Goal: Task Accomplishment & Management: Manage account settings

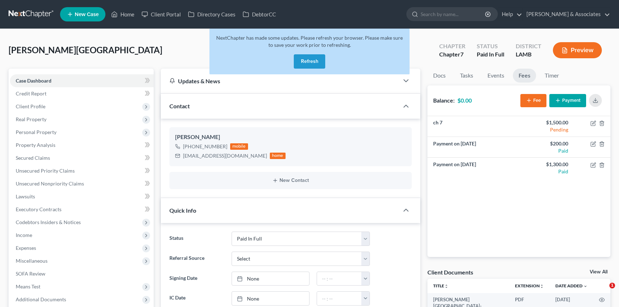
select select "17"
click at [310, 55] on button "Refresh" at bounding box center [309, 61] width 31 height 14
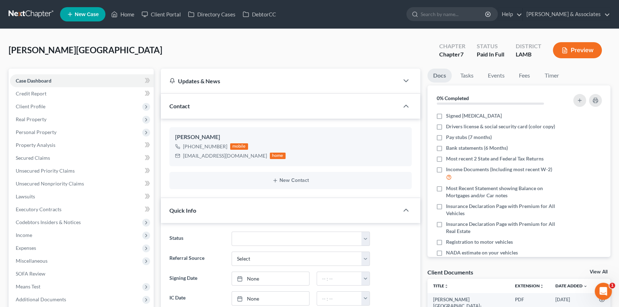
click at [119, 7] on ul "New Case Home Client Portal Directory Cases DebtorCC - No Result - See all resu…" at bounding box center [335, 14] width 550 height 19
click at [119, 8] on link "Home" at bounding box center [123, 14] width 30 height 13
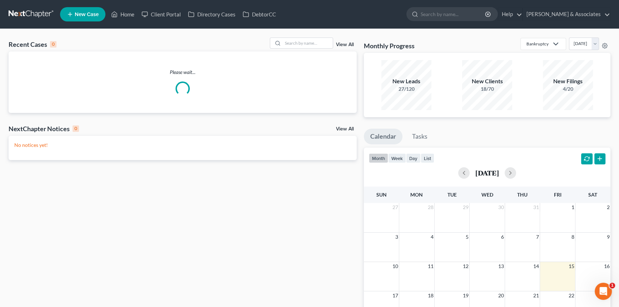
click at [319, 37] on div "Recent Cases 0 View All Please wait... NextChapter Notices 0 View All No notice…" at bounding box center [309, 214] width 619 height 371
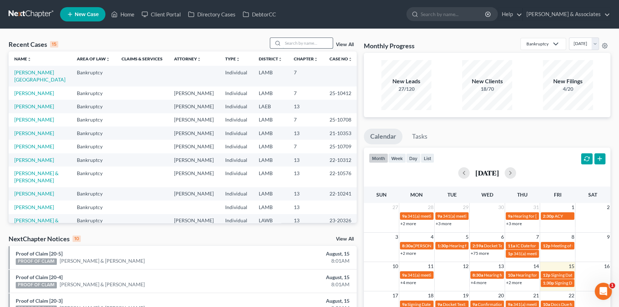
click at [318, 46] on input "search" at bounding box center [308, 43] width 50 height 10
type input "deford"
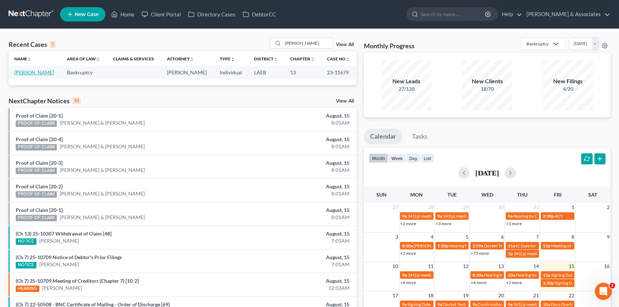
click at [34, 69] on link "[PERSON_NAME]" at bounding box center [34, 72] width 40 height 6
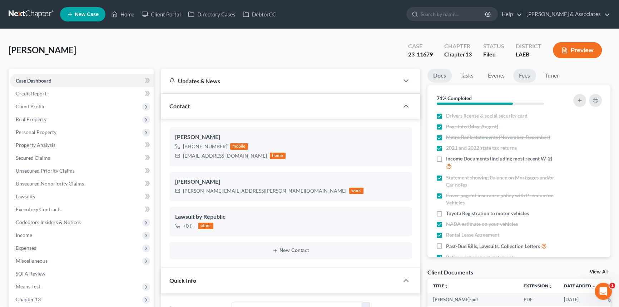
click at [524, 77] on link "Fees" at bounding box center [524, 76] width 23 height 14
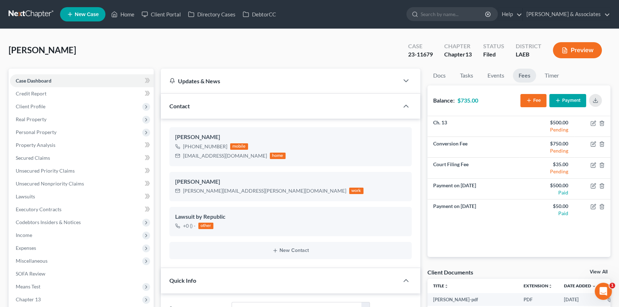
scroll to position [279, 0]
click at [564, 99] on button "Payment" at bounding box center [567, 100] width 37 height 13
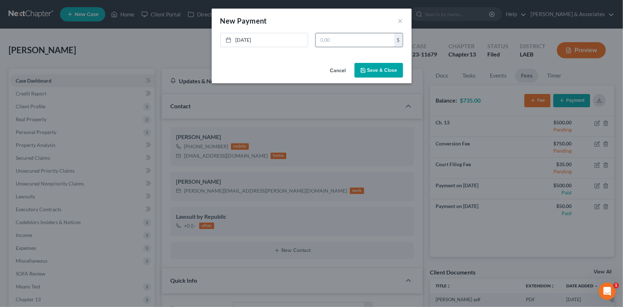
click at [355, 36] on input "text" at bounding box center [355, 40] width 79 height 14
type input "245"
click at [382, 66] on button "Save & Close" at bounding box center [379, 70] width 49 height 15
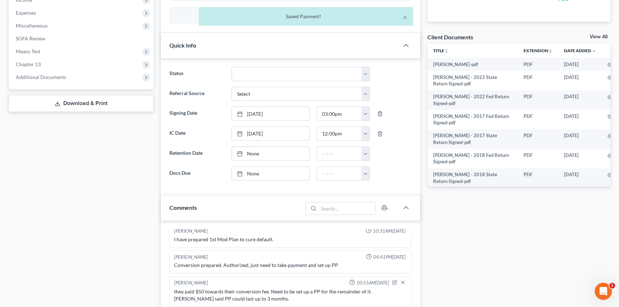
scroll to position [357, 0]
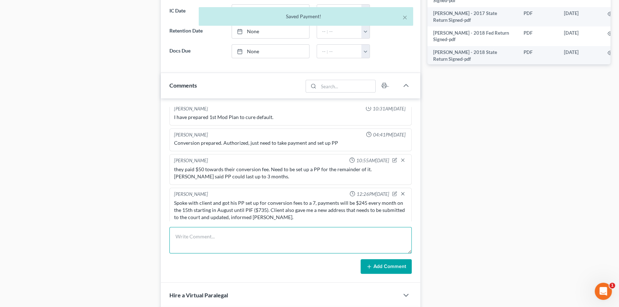
click at [221, 250] on textarea at bounding box center [290, 240] width 242 height 26
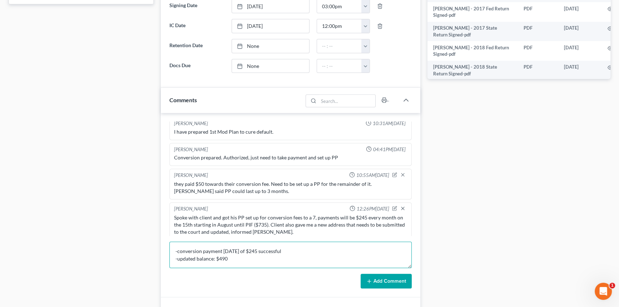
scroll to position [393, 0]
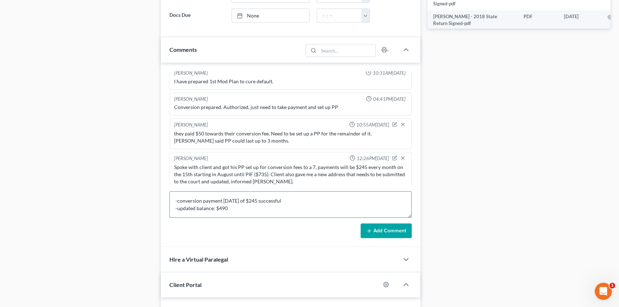
type textarea "-conversion payment 8/15/25 of $245 successful -updated balance: $490"
click at [397, 223] on button "Add Comment" at bounding box center [385, 230] width 51 height 15
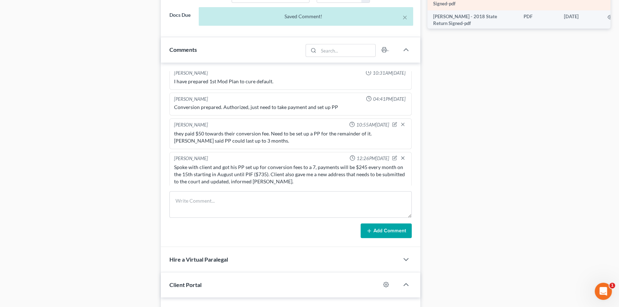
scroll to position [2283, 0]
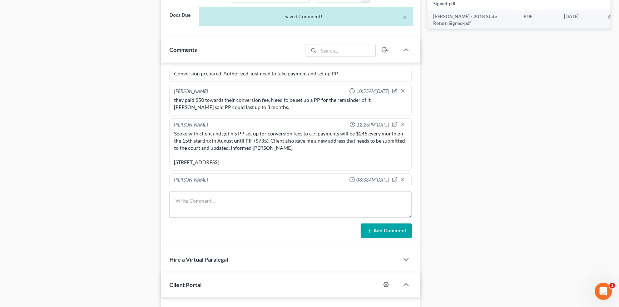
click at [510, 145] on div "Docs Tasks Events Fees Timer 71% Completed Nothing here yet! Drivers license & …" at bounding box center [519, 114] width 190 height 876
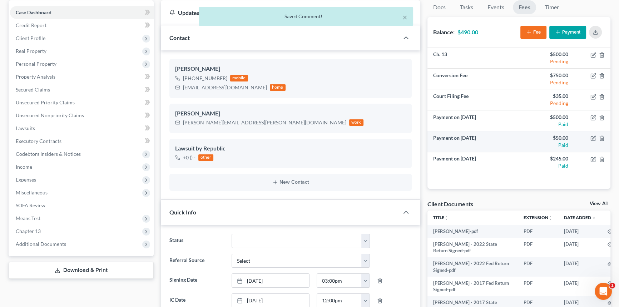
scroll to position [0, 0]
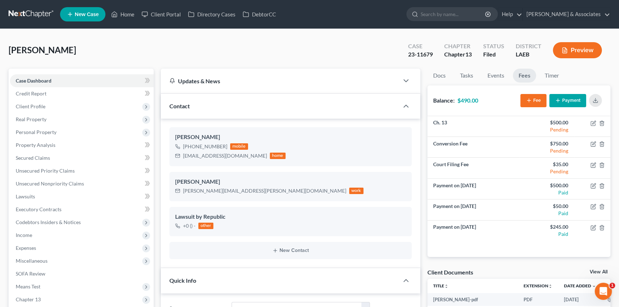
click at [121, 7] on ul "New Case Home Client Portal Directory Cases DebtorCC - No Result - See all resu…" at bounding box center [335, 14] width 550 height 19
click at [128, 19] on link "Home" at bounding box center [123, 14] width 30 height 13
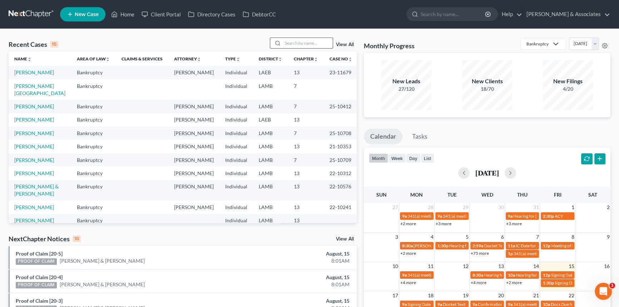
click at [300, 43] on input "search" at bounding box center [308, 43] width 50 height 10
type input "j"
type input "holland"
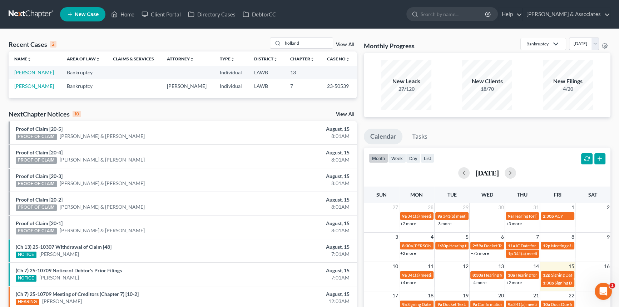
click at [31, 74] on link "[PERSON_NAME]" at bounding box center [34, 72] width 40 height 6
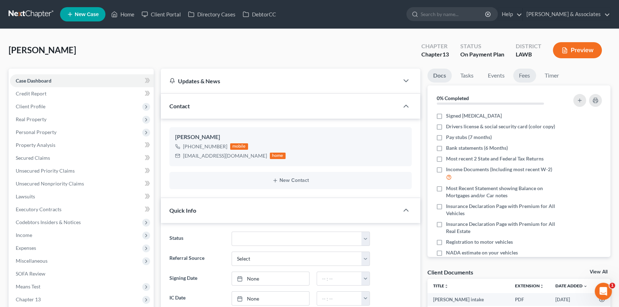
scroll to position [130, 0]
click at [520, 78] on link "Fees" at bounding box center [524, 76] width 23 height 14
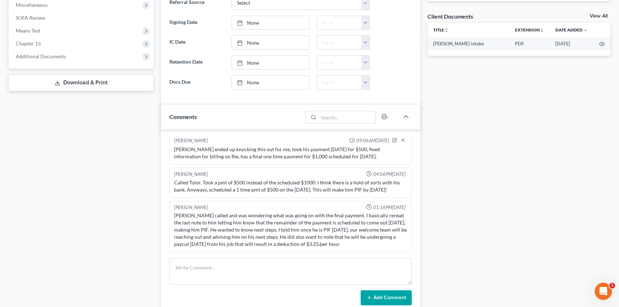
scroll to position [260, 0]
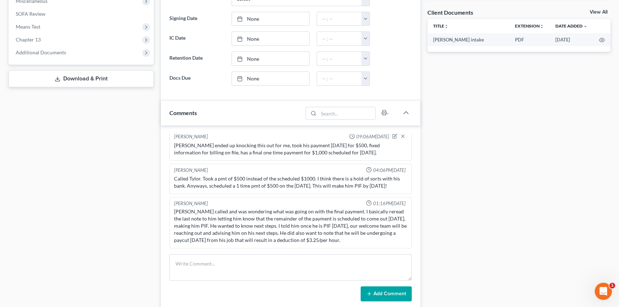
click at [288, 245] on div "Kat Chouinard 01:16PM, 08/14/2025 Tylor called and was wondering what was going…" at bounding box center [290, 223] width 242 height 52
click at [266, 263] on textarea at bounding box center [290, 267] width 242 height 26
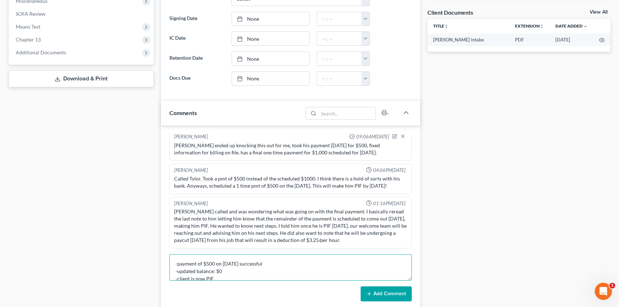
scroll to position [1, 0]
click at [335, 271] on textarea "-payment of $500 on 8/15/25 successful -updated balance: $0 -client is now PIF" at bounding box center [290, 267] width 242 height 26
click at [321, 267] on textarea "-payment of $500 on 8/15/25 successful -updated balance: $0 -client is now PIF" at bounding box center [290, 267] width 242 height 26
type textarea "-payment of $500 on 8/15/25 successful -updated balance: $0 -client is now PIF …"
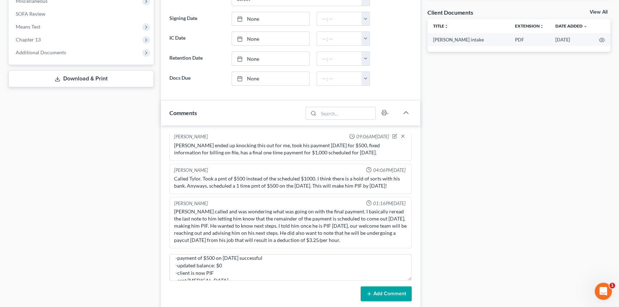
click at [373, 287] on button "Add Comment" at bounding box center [385, 293] width 51 height 15
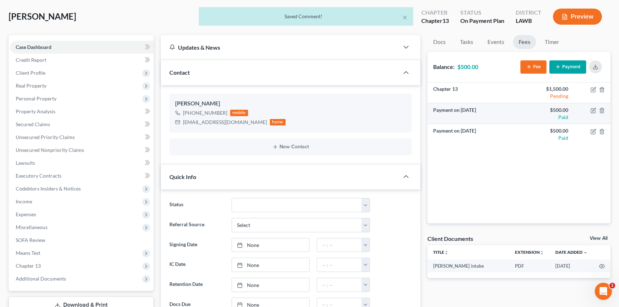
scroll to position [0, 0]
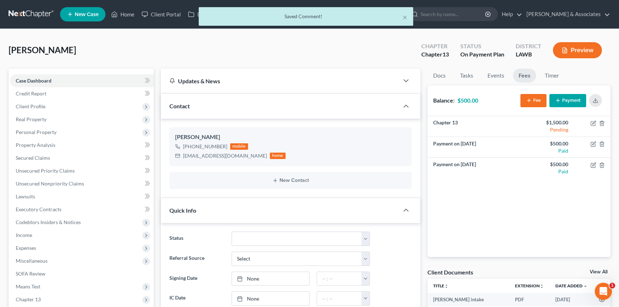
click at [560, 101] on icon "button" at bounding box center [558, 101] width 6 height 6
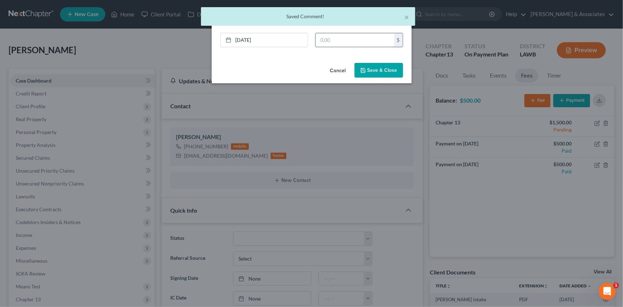
click at [364, 39] on input "text" at bounding box center [355, 40] width 79 height 14
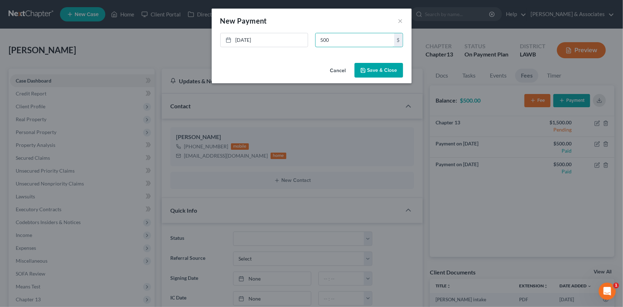
type input "500"
click at [374, 68] on button "Save & Close" at bounding box center [379, 70] width 49 height 15
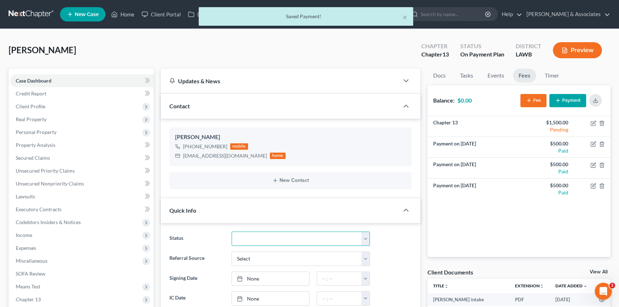
click at [289, 236] on select "Amended Plan Needed Awaiting Income Closed Confirmed Discharged Dismissed Docs …" at bounding box center [300, 238] width 138 height 14
select select "17"
click at [231, 231] on select "Amended Plan Needed Awaiting Income Closed Confirmed Discharged Dismissed Docs …" at bounding box center [300, 238] width 138 height 14
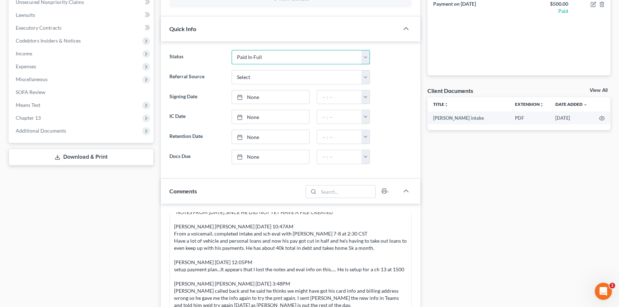
scroll to position [130, 0]
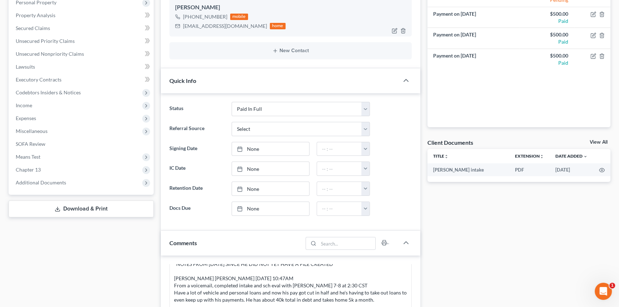
click at [214, 25] on div "holland_tylor@yahoo.com" at bounding box center [225, 26] width 84 height 7
copy div "holland_tylor@yahoo.com"
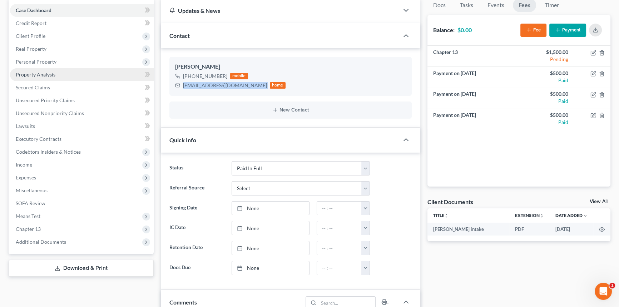
scroll to position [0, 0]
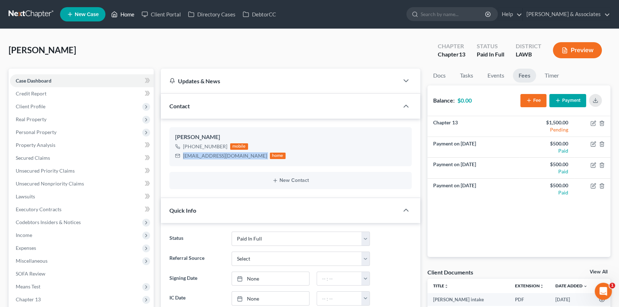
click at [137, 9] on link "Home" at bounding box center [123, 14] width 30 height 13
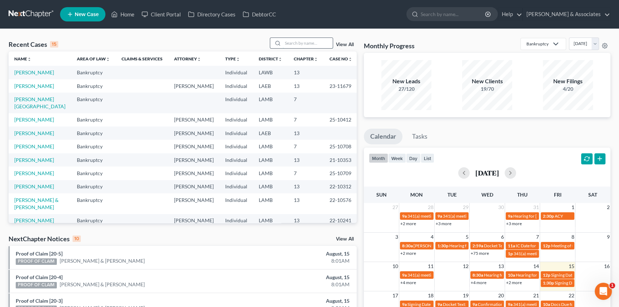
click at [308, 46] on input "search" at bounding box center [308, 43] width 50 height 10
type input "wilson"
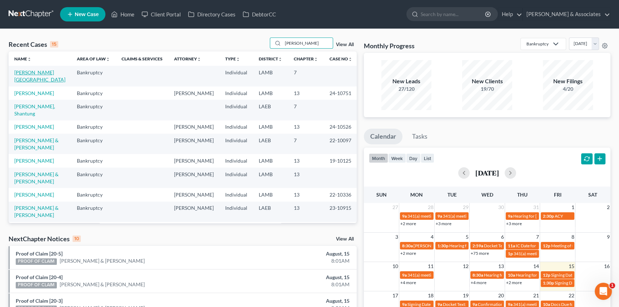
click at [36, 71] on link "[PERSON_NAME][GEOGRAPHIC_DATA]" at bounding box center [39, 75] width 51 height 13
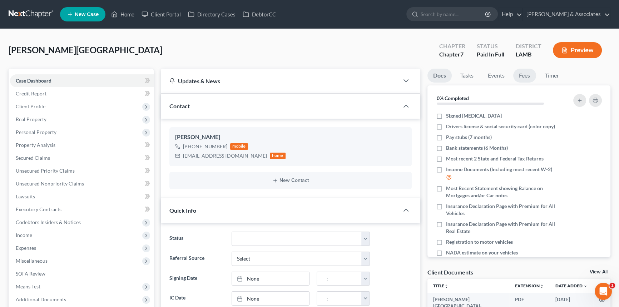
click at [519, 74] on link "Fees" at bounding box center [524, 76] width 23 height 14
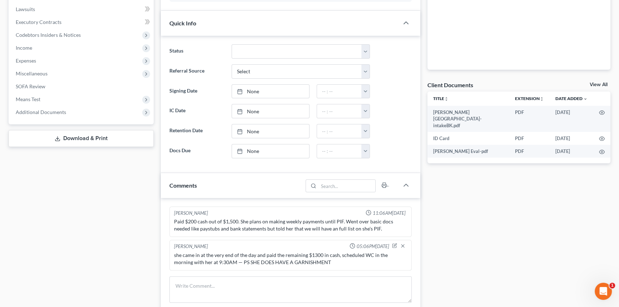
scroll to position [260, 0]
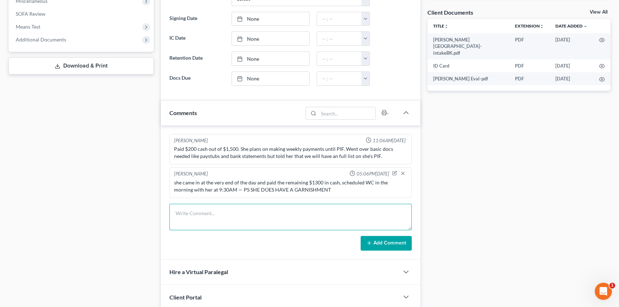
click at [201, 212] on textarea at bounding box center [290, 217] width 242 height 26
type textarea "sent out retainer"
click at [387, 236] on button "Add Comment" at bounding box center [385, 243] width 51 height 15
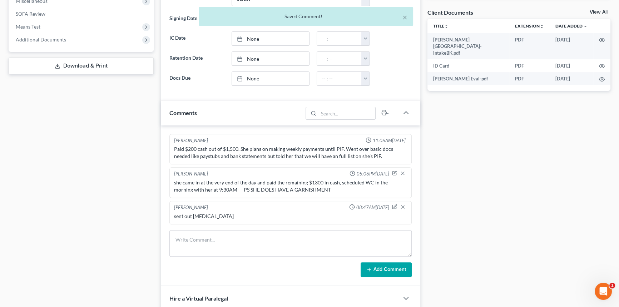
click at [199, 214] on div "sent out retainer" at bounding box center [290, 216] width 233 height 7
copy div "sent out retainer"
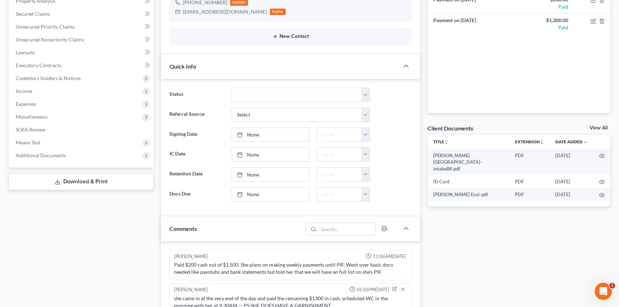
scroll to position [32, 0]
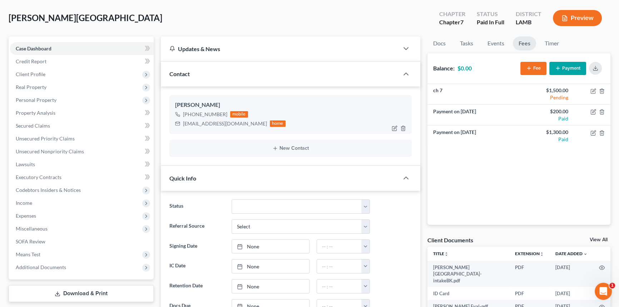
click at [189, 125] on div "lilkodakmommy@yahoo.com" at bounding box center [225, 123] width 84 height 7
click at [200, 117] on div "+1 (225) 253-4082 mobile" at bounding box center [230, 114] width 110 height 9
click at [200, 118] on div "+1 (225) 253-4082 mobile" at bounding box center [230, 114] width 110 height 9
click at [198, 121] on div "lilkodakmommy@yahoo.com" at bounding box center [225, 123] width 84 height 7
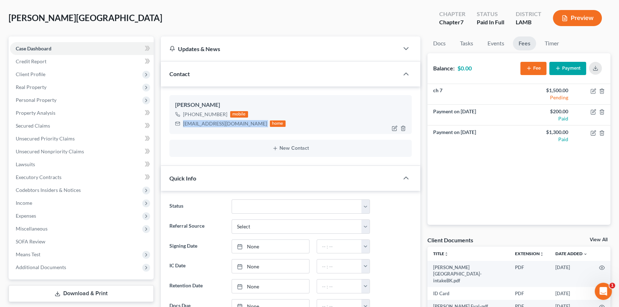
click at [198, 121] on div "lilkodakmommy@yahoo.com" at bounding box center [225, 123] width 84 height 7
copy div "lilkodakmommy@yahoo.com"
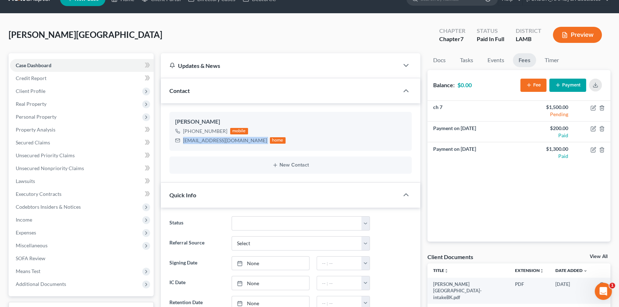
scroll to position [0, 0]
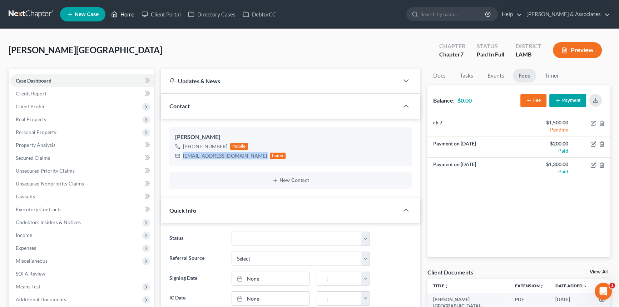
click at [125, 9] on link "Home" at bounding box center [123, 14] width 30 height 13
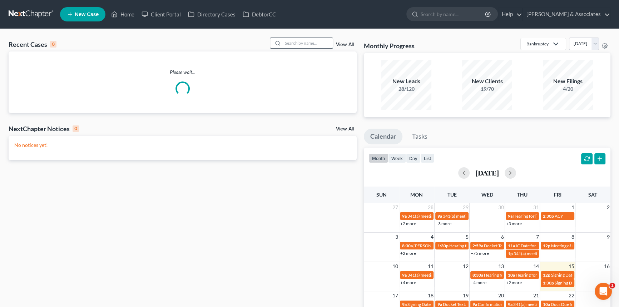
click at [304, 38] on input "search" at bounding box center [308, 43] width 50 height 10
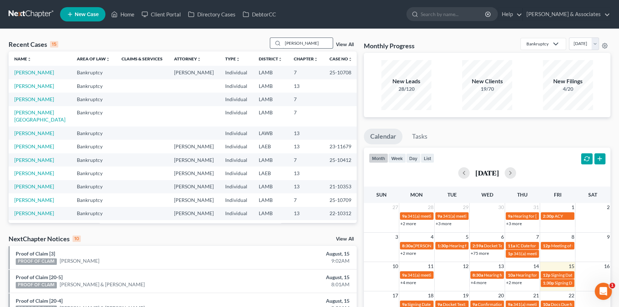
type input "anissa"
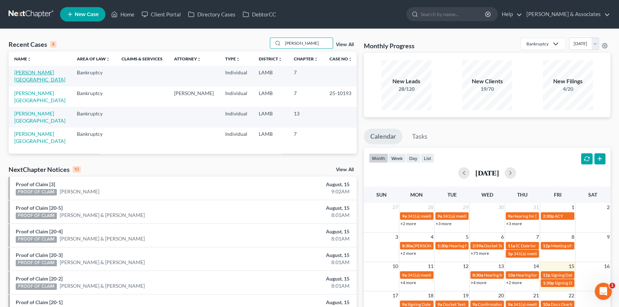
click at [25, 70] on link "[PERSON_NAME][GEOGRAPHIC_DATA]" at bounding box center [39, 75] width 51 height 13
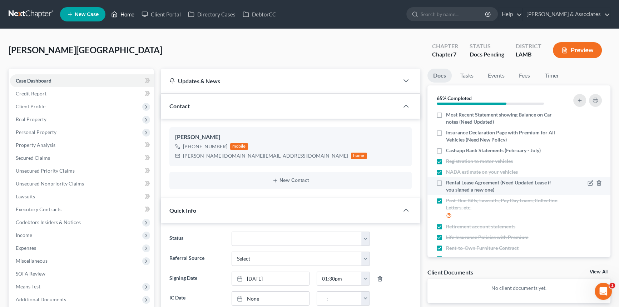
scroll to position [95, 0]
click at [446, 182] on label "Rental Lease Agreement (Need Updated Lease if you signed a new one)" at bounding box center [502, 186] width 113 height 14
click at [449, 182] on input "Rental Lease Agreement (Need Updated Lease if you signed a new one)" at bounding box center [451, 181] width 5 height 5
checkbox input "true"
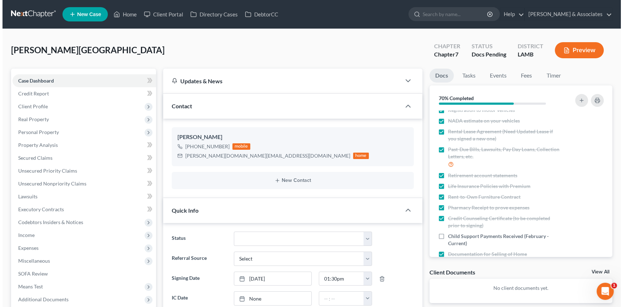
scroll to position [160, 0]
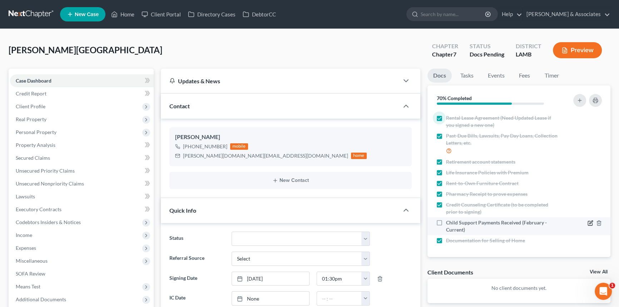
click at [587, 221] on icon "button" at bounding box center [590, 223] width 6 height 6
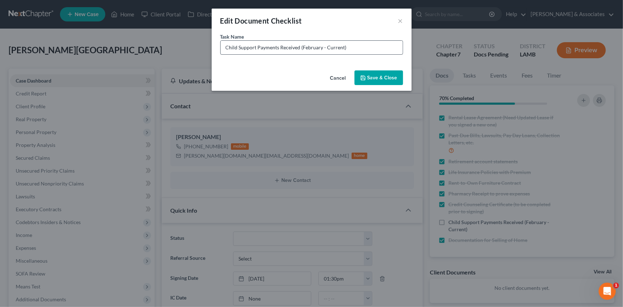
drag, startPoint x: 371, startPoint y: 57, endPoint x: 370, endPoint y: 46, distance: 10.7
click at [371, 56] on div "Task Name * Child Support Payments Received (February - Current)" at bounding box center [312, 50] width 200 height 35
click at [370, 46] on input "Child Support Payments Received (February - Current)" at bounding box center [312, 48] width 182 height 14
type input "Child Support Payments Received (February - Current) SHOWS ON CAPITAL ONE BANK …"
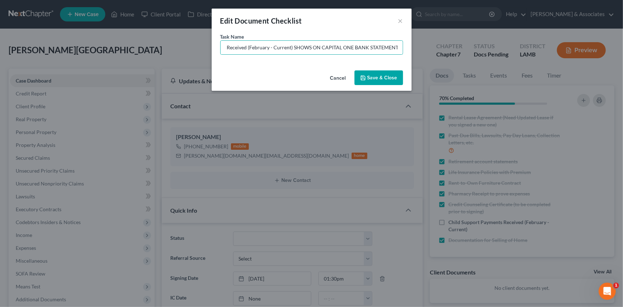
click at [392, 72] on button "Save & Close" at bounding box center [379, 77] width 49 height 15
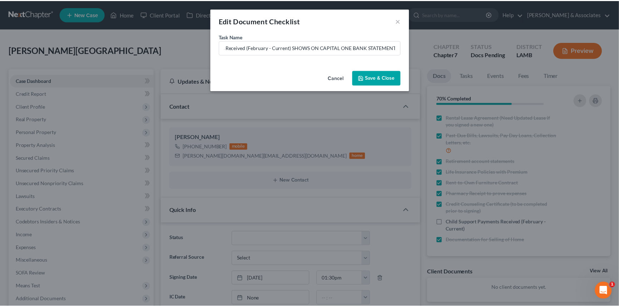
scroll to position [0, 0]
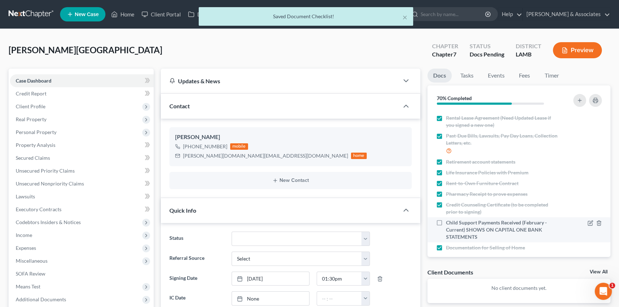
click at [446, 219] on label "Child Support Payments Received (February - Current) SHOWS ON CAPITAL ONE BANK …" at bounding box center [502, 229] width 113 height 21
click at [449, 219] on input "Child Support Payments Received (February - Current) SHOWS ON CAPITAL ONE BANK …" at bounding box center [451, 221] width 5 height 5
checkbox input "true"
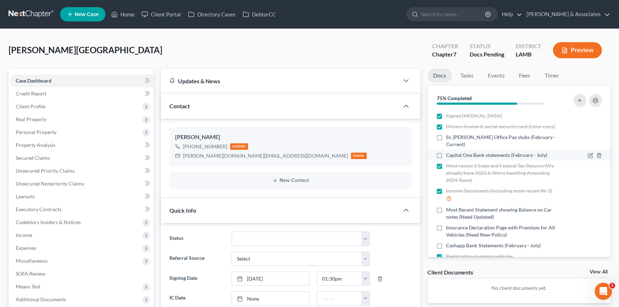
click at [446, 153] on label "Capital One Bank statements (February - July)" at bounding box center [496, 154] width 101 height 7
click at [449, 153] on input "Capital One Bank statements (February - July)" at bounding box center [451, 153] width 5 height 5
checkbox input "true"
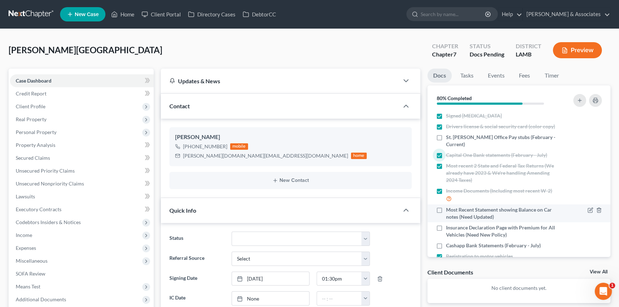
click at [446, 211] on label "Most Recent Statement showing Balance on Car notes (Need Updated)" at bounding box center [502, 213] width 113 height 14
click at [449, 211] on input "Most Recent Statement showing Balance on Car notes (Need Updated)" at bounding box center [451, 208] width 5 height 5
checkbox input "true"
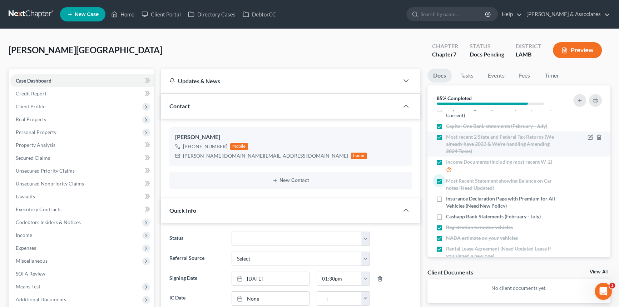
scroll to position [65, 0]
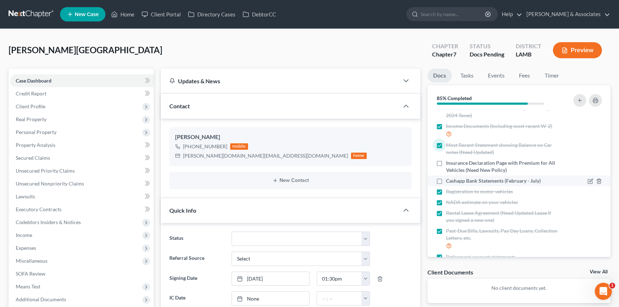
drag, startPoint x: 442, startPoint y: 179, endPoint x: 452, endPoint y: 179, distance: 9.3
click at [446, 179] on label "Cashapp Bank Statements (February - July)" at bounding box center [493, 180] width 95 height 7
click at [449, 179] on input "Cashapp Bank Statements (February - July)" at bounding box center [451, 179] width 5 height 5
checkbox input "true"
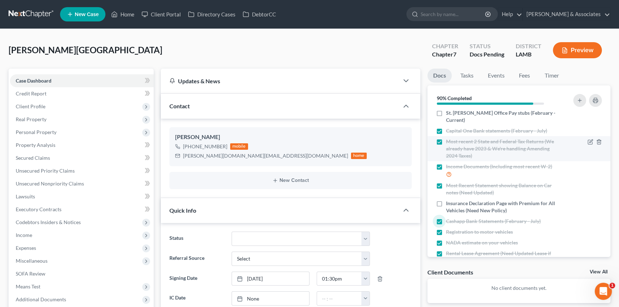
scroll to position [0, 0]
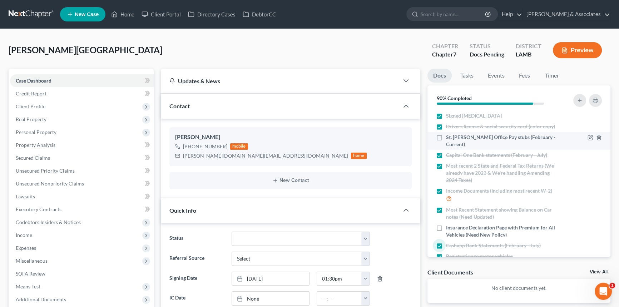
click at [446, 139] on label "St. James Sheriff Office Pay stubs (February - Current)" at bounding box center [502, 141] width 113 height 14
click at [449, 138] on input "St. James Sheriff Office Pay stubs (February - Current)" at bounding box center [451, 136] width 5 height 5
checkbox input "true"
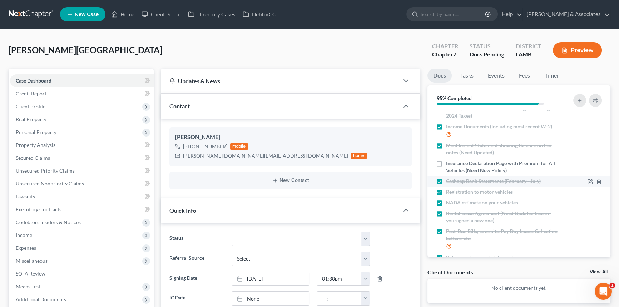
scroll to position [65, 0]
click at [446, 161] on label "Insurance Declaration Page with Premium for All Vehicles (Need New Policy)" at bounding box center [502, 166] width 113 height 14
click at [449, 161] on input "Insurance Declaration Page with Premium for All Vehicles (Need New Policy)" at bounding box center [451, 161] width 5 height 5
checkbox input "true"
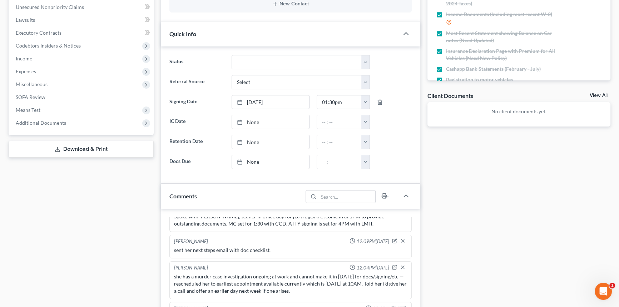
scroll to position [260, 0]
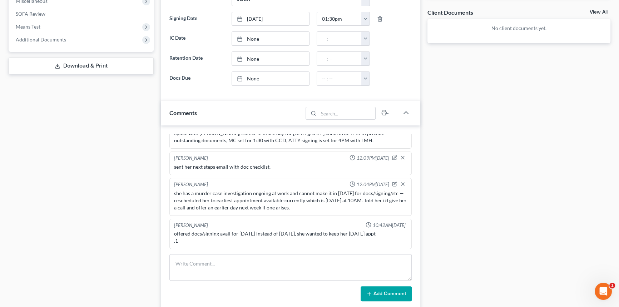
click at [214, 249] on div "Alayna Harper 02:48PM, 07/31/2025 sent out retainer for new case to client, als…" at bounding box center [290, 217] width 259 height 185
click at [210, 256] on textarea at bounding box center [290, 267] width 242 height 26
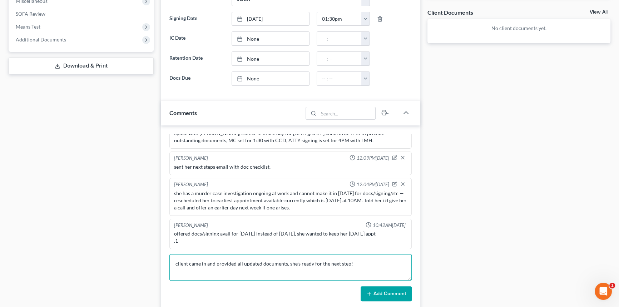
type textarea "client came in and provided all updated documents, she's ready for the next ste…"
click at [392, 293] on button "Add Comment" at bounding box center [385, 293] width 51 height 15
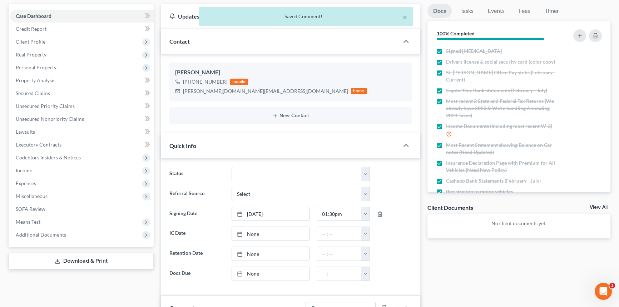
scroll to position [0, 0]
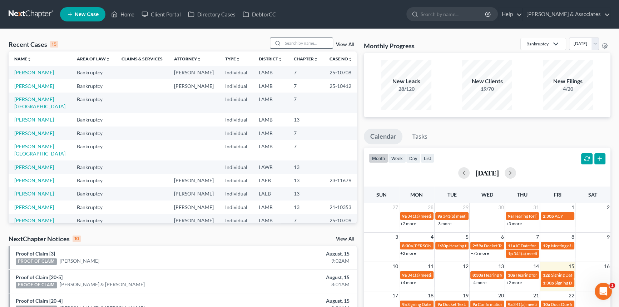
click at [296, 43] on input "search" at bounding box center [308, 43] width 50 height 10
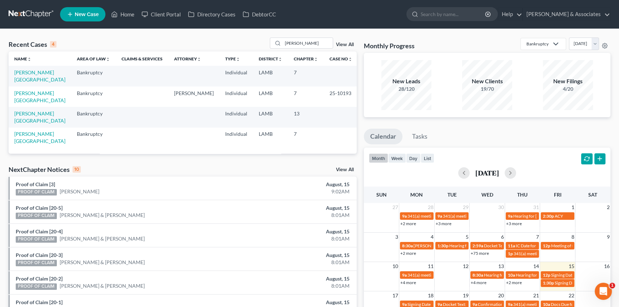
click at [305, 36] on div "Recent Cases 4 anissa View All Name unfold_more expand_more expand_less Area of…" at bounding box center [309, 230] width 619 height 403
drag, startPoint x: 305, startPoint y: 36, endPoint x: 293, endPoint y: 50, distance: 18.8
click at [305, 36] on div "Recent Cases 4 anissa View All Name unfold_more expand_more expand_less Area of…" at bounding box center [309, 230] width 619 height 403
click at [293, 50] on div "Recent Cases 4 anissa View All" at bounding box center [183, 45] width 348 height 14
click at [299, 41] on input "[PERSON_NAME]" at bounding box center [308, 43] width 50 height 10
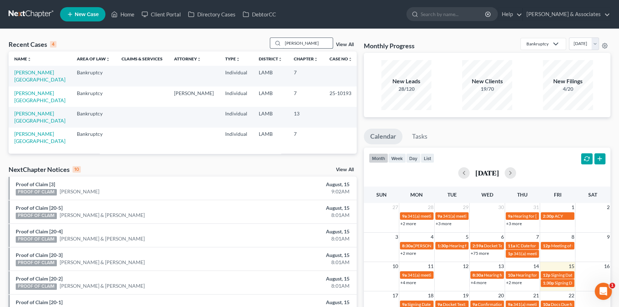
click at [299, 41] on input "anissa" at bounding box center [308, 43] width 50 height 10
type input "wilson"
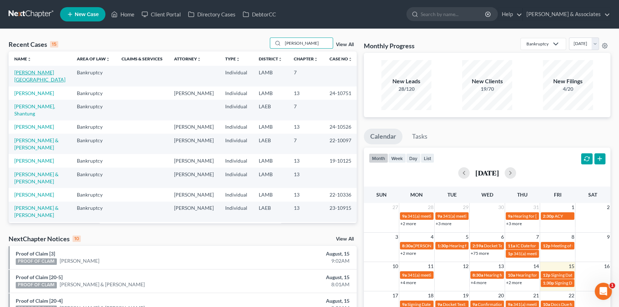
click at [37, 71] on link "[PERSON_NAME][GEOGRAPHIC_DATA]" at bounding box center [39, 75] width 51 height 13
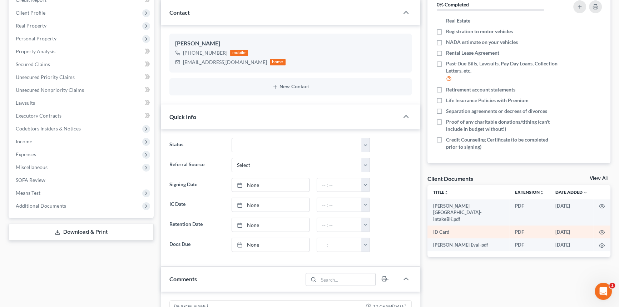
scroll to position [97, 0]
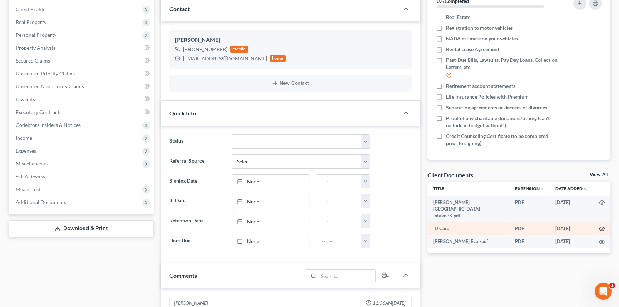
click at [602, 226] on icon "button" at bounding box center [602, 229] width 6 height 6
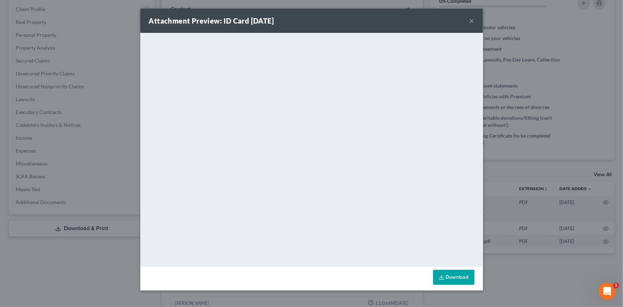
click at [474, 18] on button "×" at bounding box center [472, 20] width 5 height 9
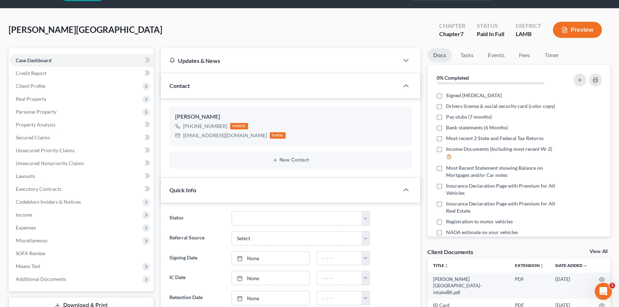
scroll to position [0, 0]
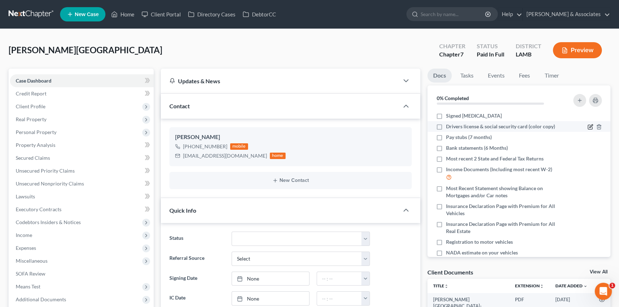
click at [587, 126] on icon "button" at bounding box center [590, 127] width 6 height 6
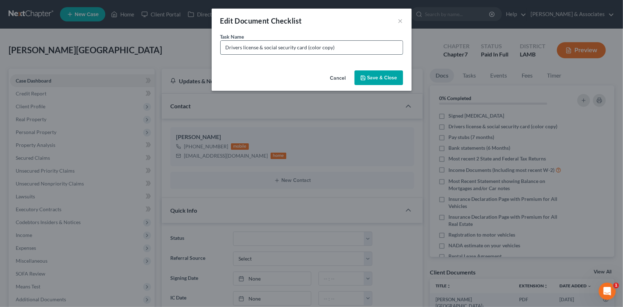
click at [356, 51] on input "Drivers license & social security card (color copy)" at bounding box center [312, 48] width 182 height 14
type input "Drivers license & social security card (color copy) -NEED SSC"
click at [377, 78] on button "Save & Close" at bounding box center [379, 77] width 49 height 15
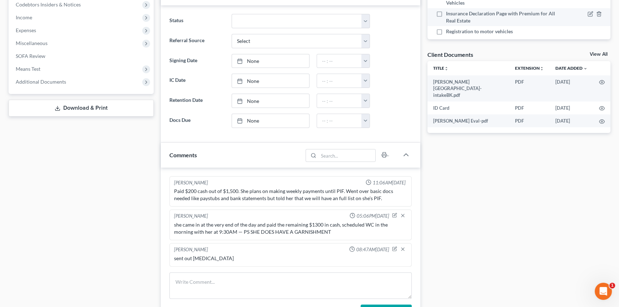
scroll to position [162, 0]
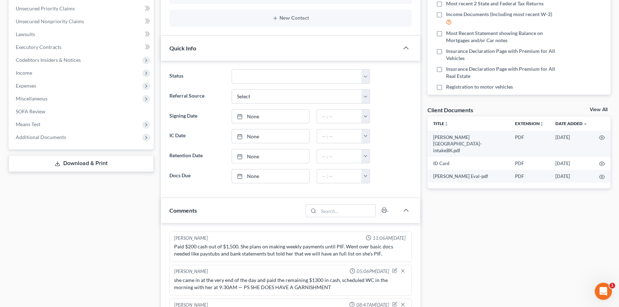
click at [594, 110] on link "View All" at bounding box center [598, 109] width 18 height 5
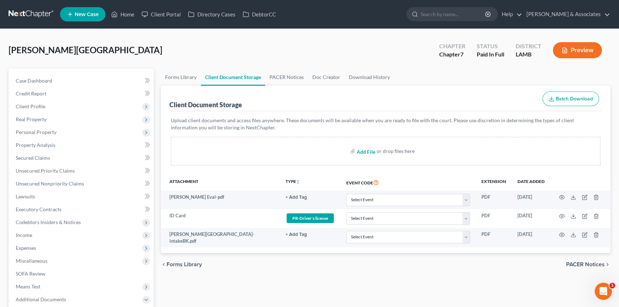
click at [362, 149] on input "file" at bounding box center [365, 151] width 17 height 13
type input "C:\fakepath\Wilson, Valencia.Welcome Call.pdf"
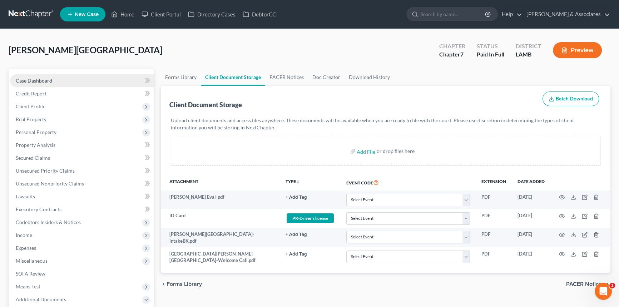
click at [66, 82] on link "Case Dashboard" at bounding box center [82, 80] width 144 height 13
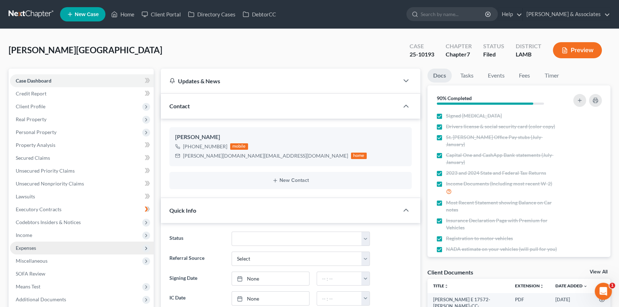
scroll to position [357, 0]
click at [39, 243] on span "Expenses" at bounding box center [82, 247] width 144 height 13
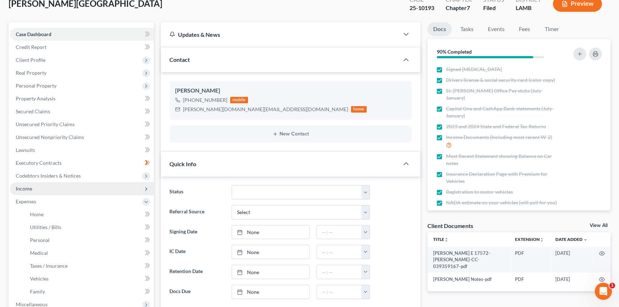
scroll to position [97, 0]
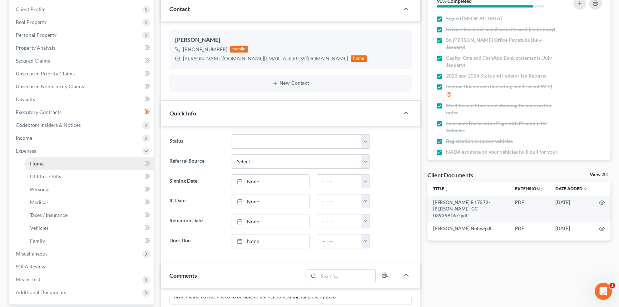
click at [52, 162] on link "Home" at bounding box center [88, 163] width 129 height 13
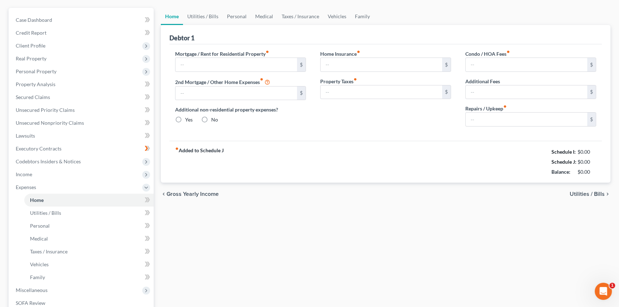
type input "1,570.00"
type input "0.00"
radio input "true"
type input "52.82"
type input "0.00"
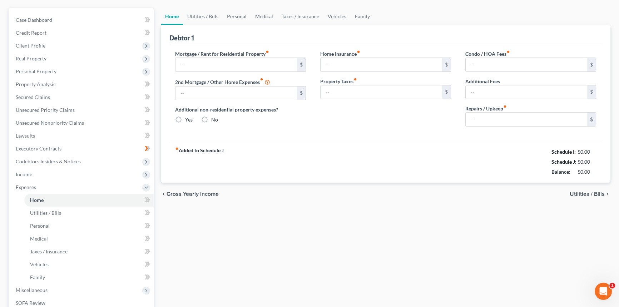
type input "0.00"
type input "100.00"
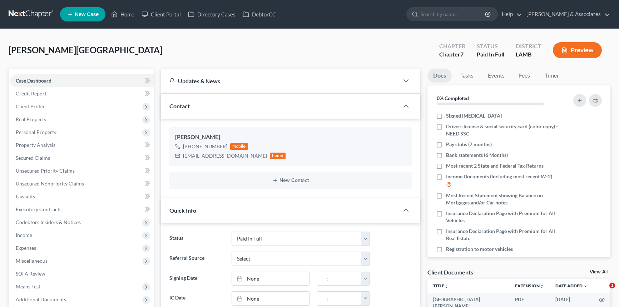
select select "17"
click at [587, 143] on icon "button" at bounding box center [590, 145] width 6 height 6
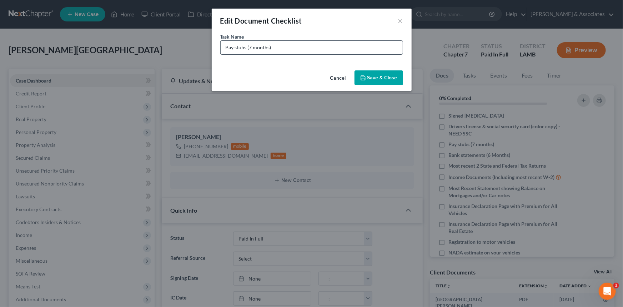
click at [225, 46] on input "Pay stubs (7 months)" at bounding box center [312, 48] width 182 height 14
drag, startPoint x: 299, startPoint y: 46, endPoint x: 271, endPoint y: 46, distance: 27.9
click at [271, 46] on input "Racetrack Pay stubs (7 months)" at bounding box center [312, 48] width 182 height 14
type input "Racetrack Pay stubs (February - August 21st)"
click at [378, 79] on button "Save & Close" at bounding box center [379, 77] width 49 height 15
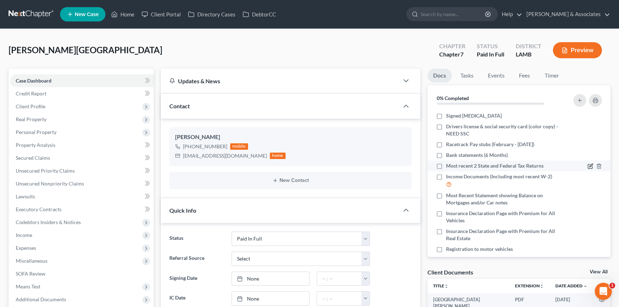
click at [587, 166] on icon "button" at bounding box center [590, 166] width 6 height 6
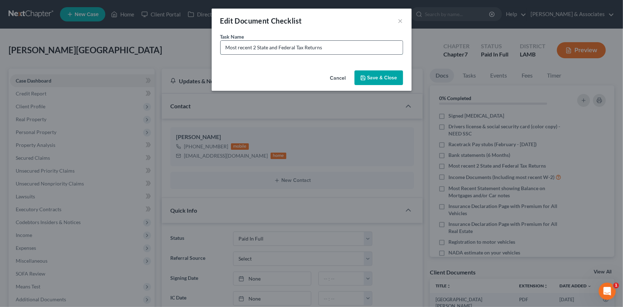
click at [381, 43] on input "Most recent 2 State and Federal Tax Returns" at bounding box center [312, 48] width 182 height 14
type input "Most recent 2 State and Federal Tax Returns 2023 + 2024"
click at [390, 79] on button "Save & Close" at bounding box center [379, 77] width 49 height 15
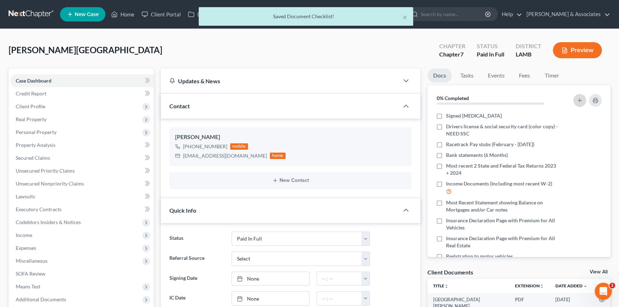
click at [577, 106] on button "button" at bounding box center [579, 100] width 13 height 13
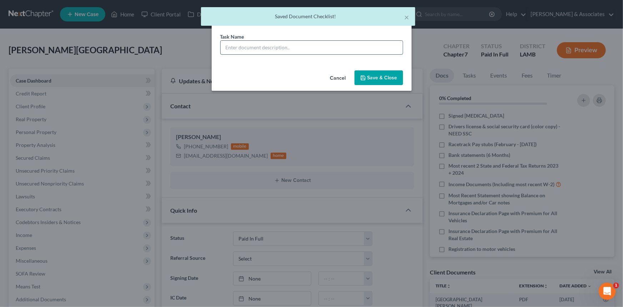
click at [288, 41] on input "text" at bounding box center [312, 48] width 182 height 14
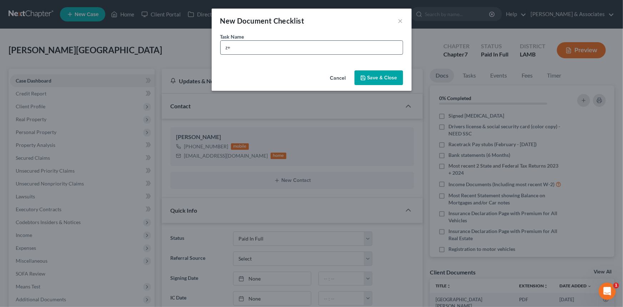
type input "z"
type input "Food Stamp Award Letter"
click at [377, 79] on button "Save & Close" at bounding box center [379, 77] width 49 height 15
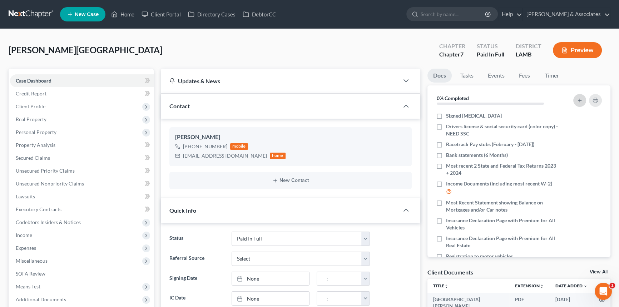
click at [576, 100] on button "button" at bounding box center [579, 100] width 13 height 13
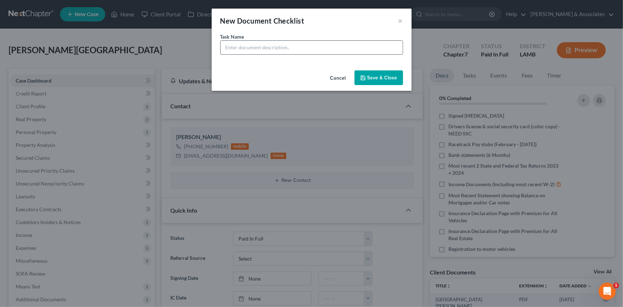
click at [286, 45] on input "text" at bounding box center [312, 48] width 182 height 14
type input "Proof of Income from Working Spark"
click at [397, 73] on button "Save & Close" at bounding box center [379, 77] width 49 height 15
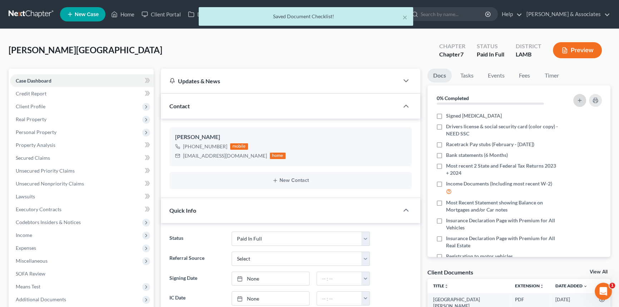
click at [584, 97] on button "button" at bounding box center [579, 100] width 13 height 13
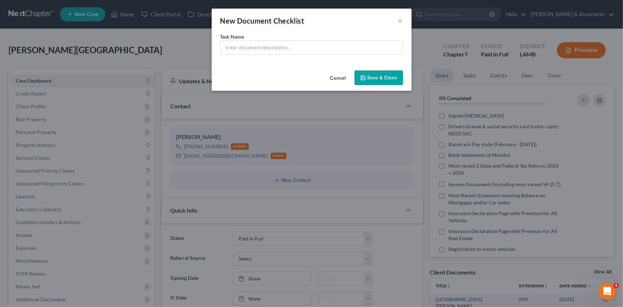
click at [341, 74] on button "Cancel" at bounding box center [338, 78] width 27 height 14
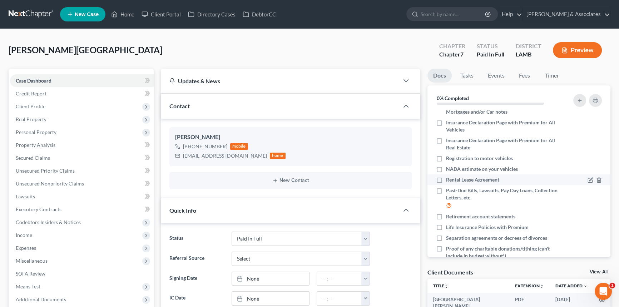
scroll to position [130, 0]
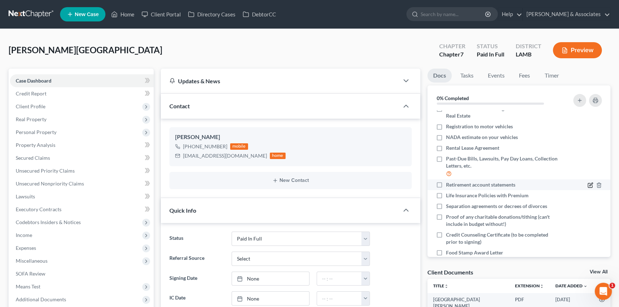
click at [588, 183] on icon "button" at bounding box center [590, 185] width 4 height 4
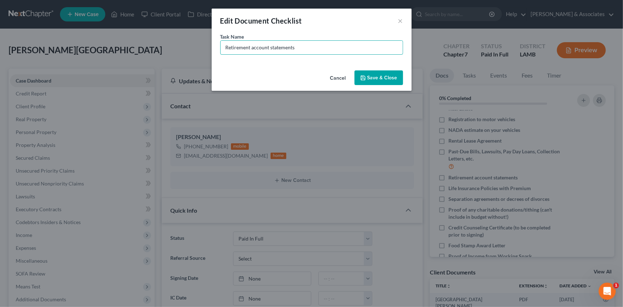
drag, startPoint x: 330, startPoint y: 44, endPoint x: 117, endPoint y: 56, distance: 213.3
click at [117, 56] on div "Edit Document Checklist × Task Name * Retirement account statements Cancel Save…" at bounding box center [311, 153] width 623 height 307
type input "Husband Baton Rouge Harbor Services Paystubs (February - August 21st)"
click at [393, 84] on button "Save & Close" at bounding box center [379, 77] width 49 height 15
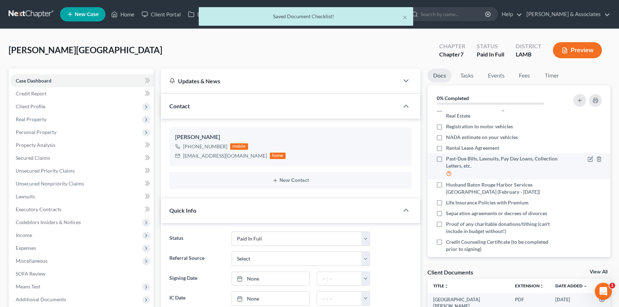
scroll to position [0, 0]
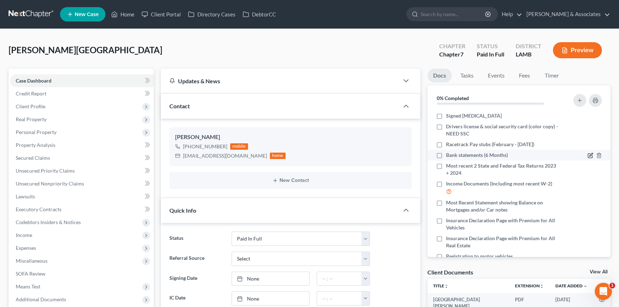
click at [587, 154] on icon "button" at bounding box center [590, 156] width 6 height 6
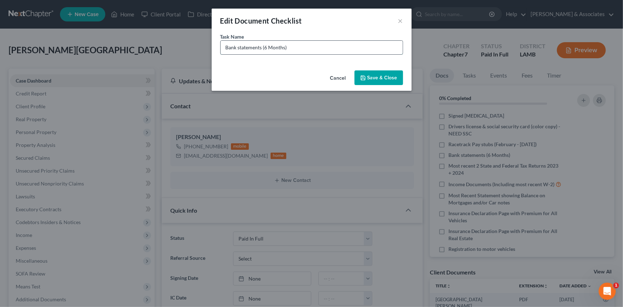
click at [224, 48] on input "Bank statements (6 Months)" at bounding box center [312, 48] width 182 height 14
click at [314, 50] on input "GoTo Bank statements (6 Months)" at bounding box center [312, 48] width 182 height 14
type input "GoTo Bank statements (February - Time Account was Closed)"
click at [400, 76] on button "Save & Close" at bounding box center [379, 77] width 49 height 15
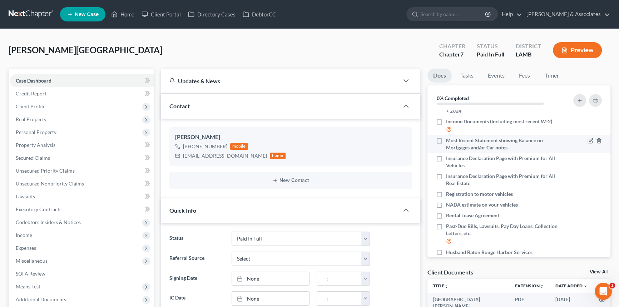
scroll to position [65, 0]
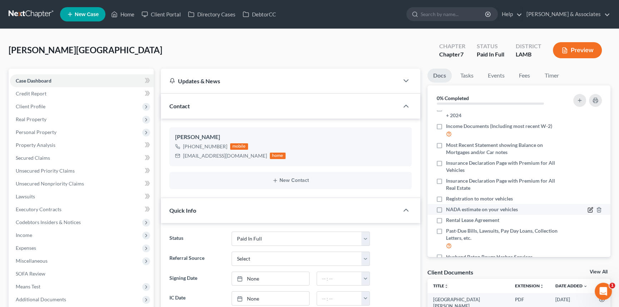
click at [587, 208] on icon "button" at bounding box center [590, 210] width 6 height 6
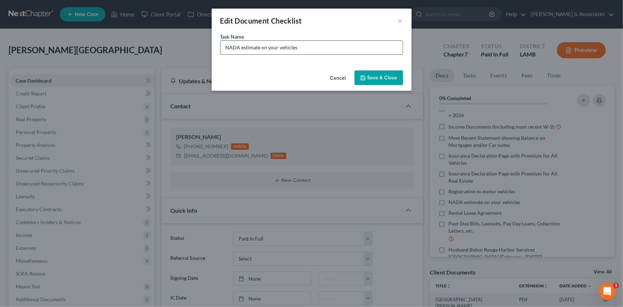
click at [354, 47] on input "NADA estimate on your vehicles" at bounding box center [312, 48] width 182 height 14
type input "NADA estimate on your vehicles (we will pull for you)"
click at [372, 72] on button "Save & Close" at bounding box center [379, 77] width 49 height 15
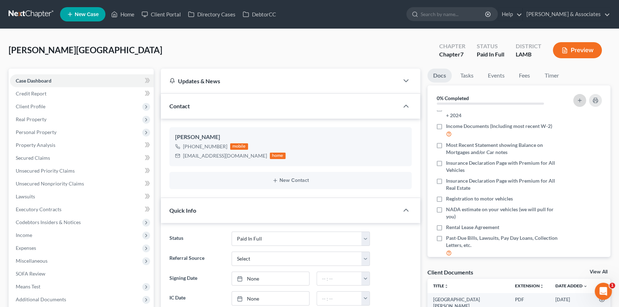
click at [577, 95] on button "button" at bounding box center [579, 100] width 13 height 13
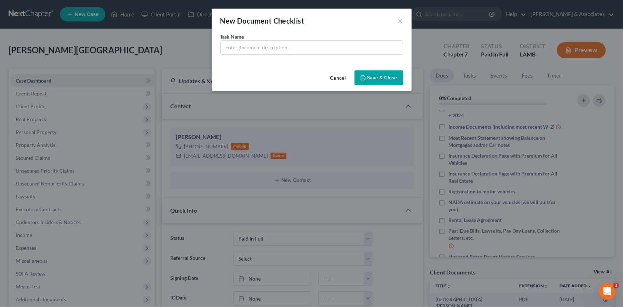
click at [322, 37] on div "Task Name *" at bounding box center [311, 44] width 183 height 22
click at [318, 42] on input "text" at bounding box center [312, 48] width 182 height 14
type input "Cashapp Bank Statements (February - July)"
click at [375, 73] on button "Save & Close" at bounding box center [379, 77] width 49 height 15
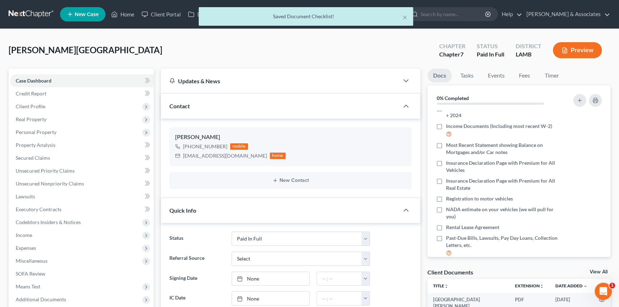
click at [570, 100] on div at bounding box center [575, 100] width 57 height 19
click at [579, 96] on button "button" at bounding box center [579, 100] width 13 height 13
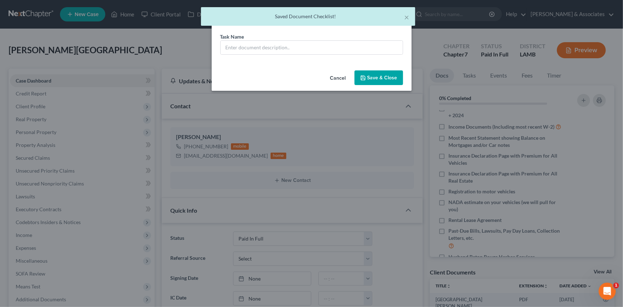
click at [342, 58] on div "Task Name *" at bounding box center [312, 50] width 200 height 35
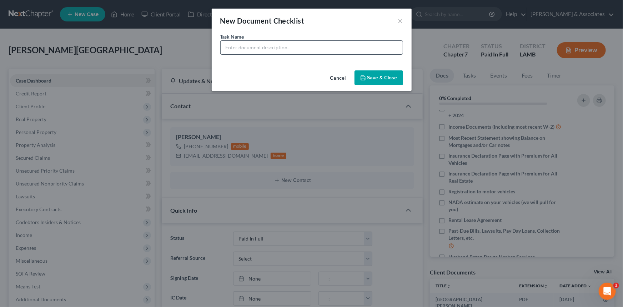
click at [344, 50] on input "text" at bounding box center [312, 48] width 182 height 14
type input "Husband E Federal Bank Statements (February - July)"
click at [379, 83] on button "Save & Close" at bounding box center [379, 77] width 49 height 15
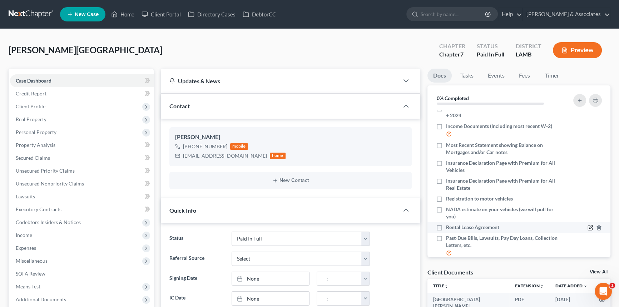
click at [587, 225] on icon "button" at bounding box center [590, 228] width 6 height 6
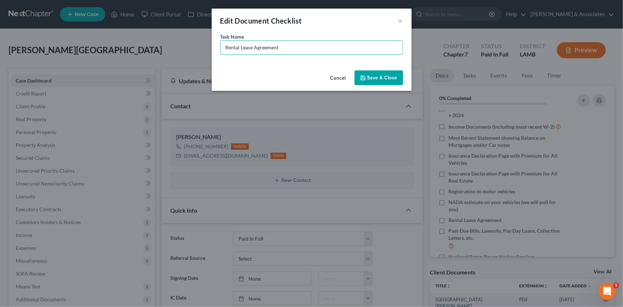
drag, startPoint x: 290, startPoint y: 49, endPoint x: 49, endPoint y: 55, distance: 240.5
click at [46, 56] on div "Edit Document Checklist × Task Name * Rental Lease Agreement Cancel Save & Close" at bounding box center [311, 153] width 623 height 307
type input "Proof of Payment for Trailer Lot Rent (February - Current)"
click at [385, 81] on button "Save & Close" at bounding box center [379, 77] width 49 height 15
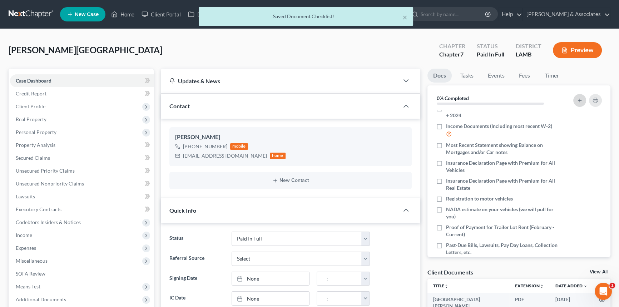
click at [578, 96] on button "button" at bounding box center [579, 100] width 13 height 13
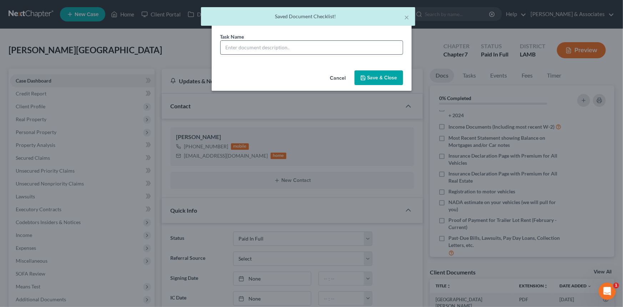
click at [283, 50] on input "text" at bounding box center [312, 48] width 182 height 14
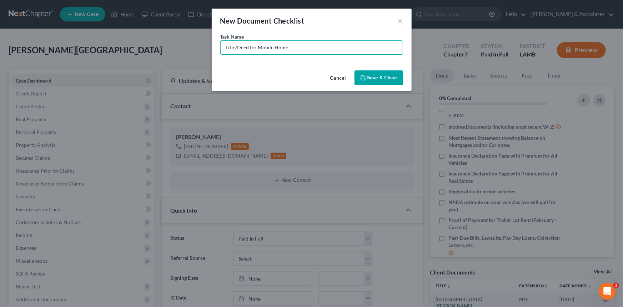
type input "Title/Deed for Mobile Home"
click at [369, 78] on button "Save & Close" at bounding box center [379, 77] width 49 height 15
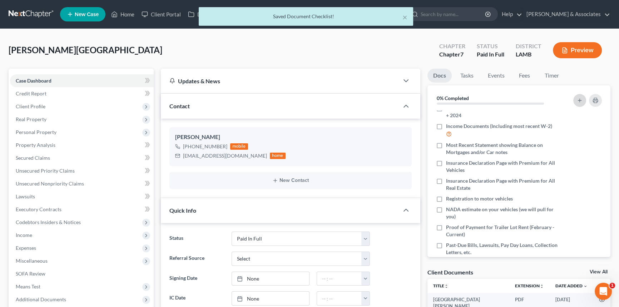
click at [582, 98] on button "button" at bounding box center [579, 100] width 13 height 13
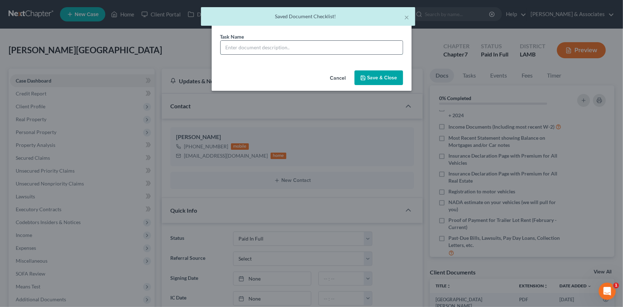
click at [304, 52] on input "text" at bounding box center [312, 48] width 182 height 14
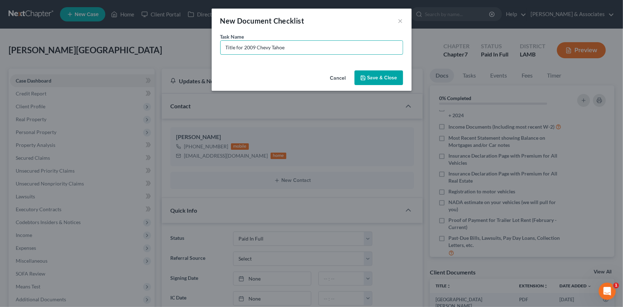
type input "Title for 2009 Chevy Tahoe"
click at [392, 73] on button "Save & Close" at bounding box center [379, 77] width 49 height 15
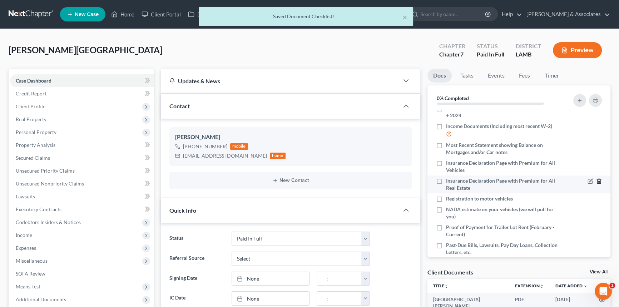
click at [599, 181] on line "button" at bounding box center [599, 181] width 0 height 1
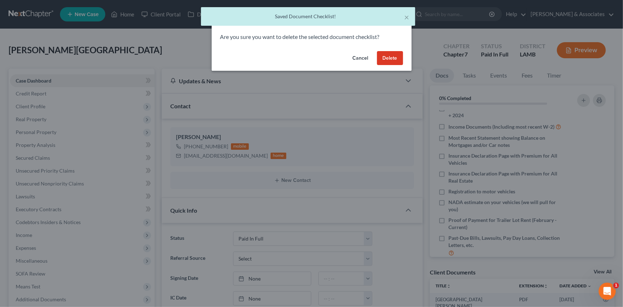
click at [391, 58] on button "Delete" at bounding box center [390, 58] width 26 height 14
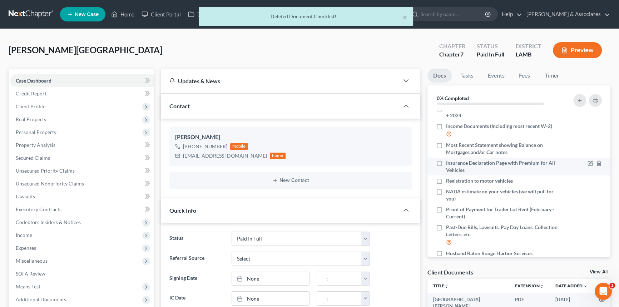
click at [587, 159] on div at bounding box center [594, 162] width 14 height 7
click at [587, 163] on icon "button" at bounding box center [590, 163] width 6 height 6
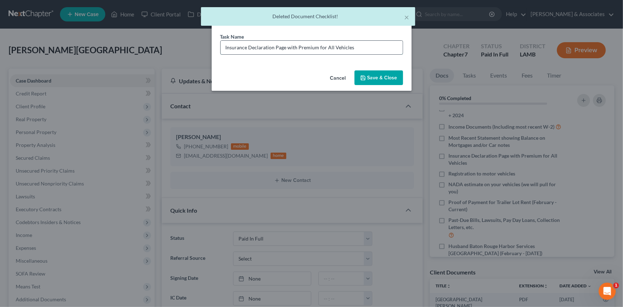
click at [221, 50] on input "Insurance Declaration Page with Premium for All Vehicles" at bounding box center [312, 48] width 182 height 14
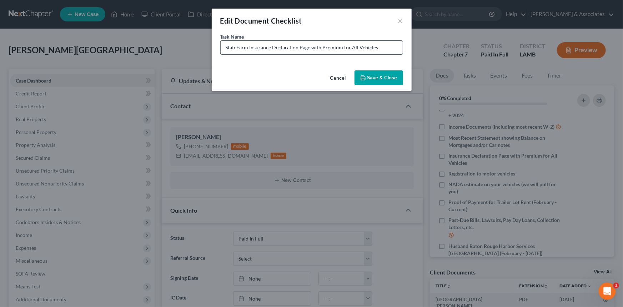
type input "StateFarm Insurance Declaration Page with Premium for All Vehicles"
click at [380, 71] on button "Save & Close" at bounding box center [379, 77] width 49 height 15
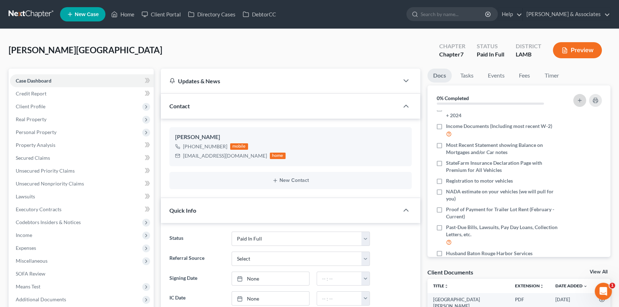
click at [577, 99] on icon "button" at bounding box center [580, 101] width 6 height 6
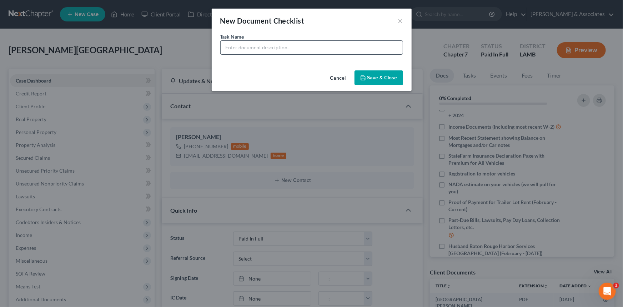
click at [303, 50] on input "text" at bounding box center [312, 48] width 182 height 14
type input "P"
type input "T"
type input "Racetrack Payroll Information so we can contact to stop garnishment"
click at [379, 76] on button "Save & Close" at bounding box center [379, 77] width 49 height 15
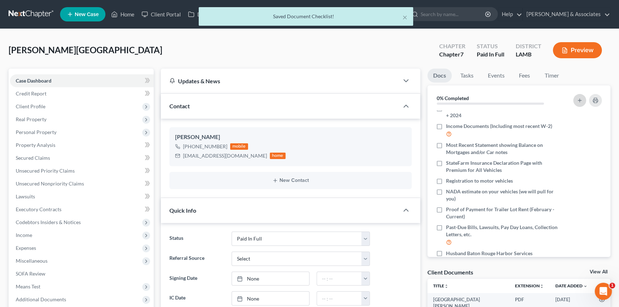
click at [582, 101] on icon "button" at bounding box center [580, 101] width 6 height 6
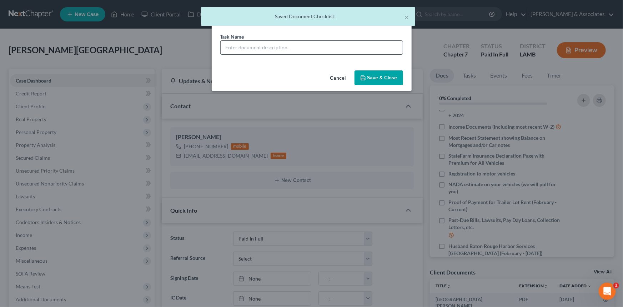
click at [265, 53] on input "text" at bounding box center [312, 48] width 182 height 14
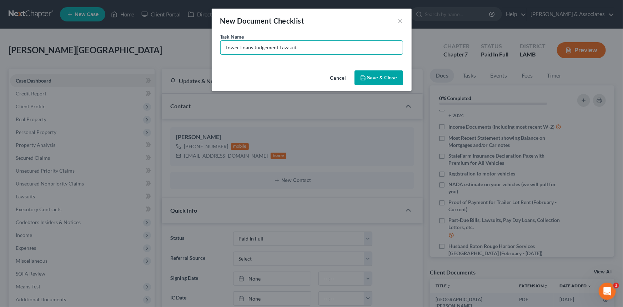
type input "Tower Loans Judgement Lawsuit"
click at [384, 74] on button "Save & Close" at bounding box center [379, 77] width 49 height 15
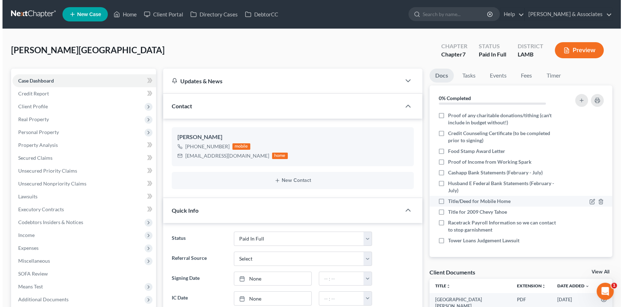
scroll to position [209, 0]
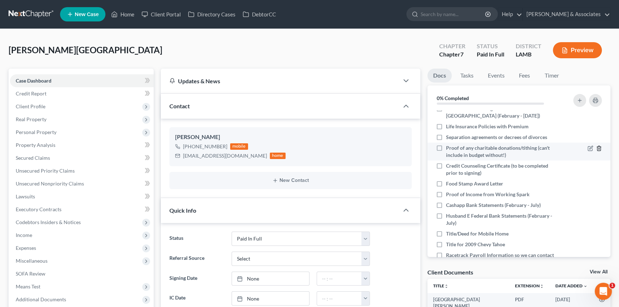
click at [596, 149] on icon "button" at bounding box center [599, 148] width 6 height 6
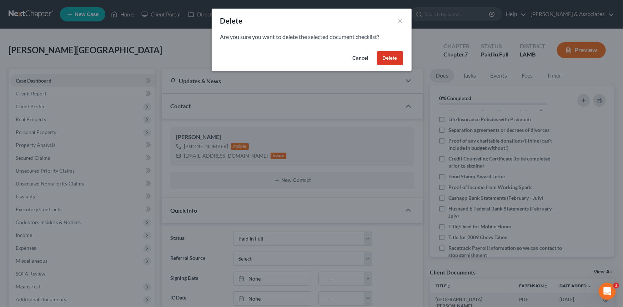
click at [389, 60] on button "Delete" at bounding box center [390, 58] width 26 height 14
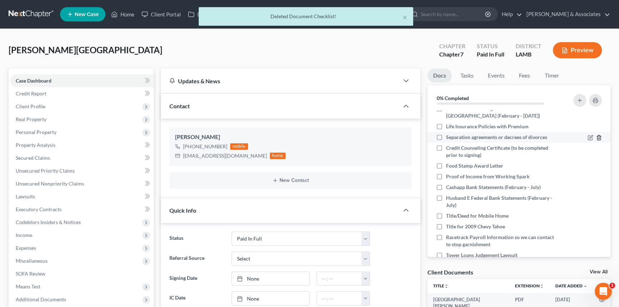
click at [597, 136] on polyline "button" at bounding box center [599, 136] width 4 height 0
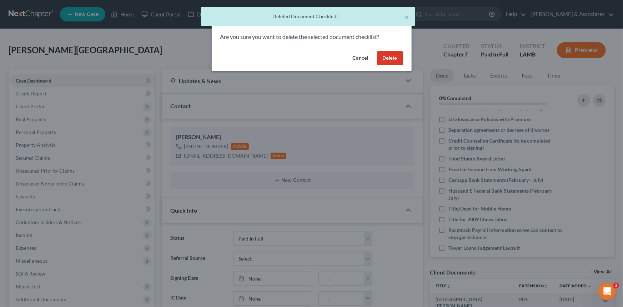
click at [396, 59] on button "Delete" at bounding box center [390, 58] width 26 height 14
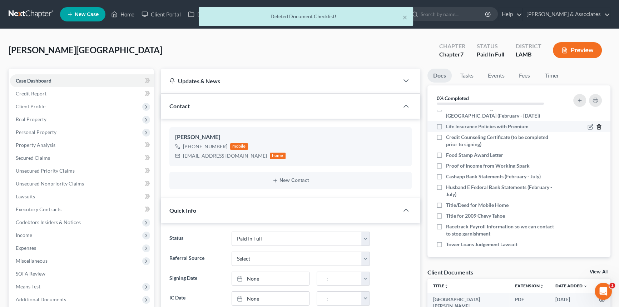
click at [596, 126] on icon "button" at bounding box center [599, 127] width 6 height 6
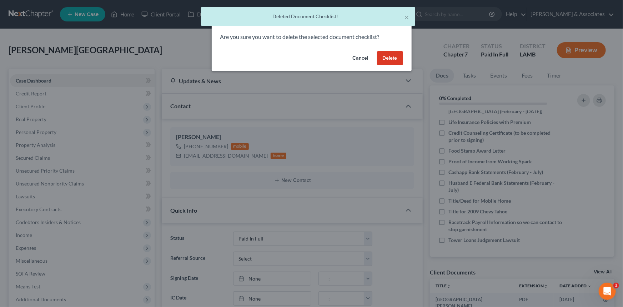
click at [398, 56] on button "Delete" at bounding box center [390, 58] width 26 height 14
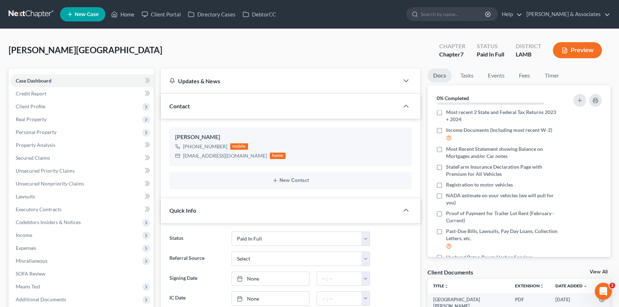
scroll to position [53, 0]
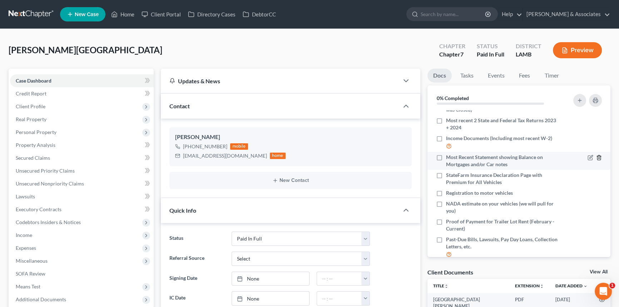
click at [596, 155] on icon "button" at bounding box center [599, 158] width 6 height 6
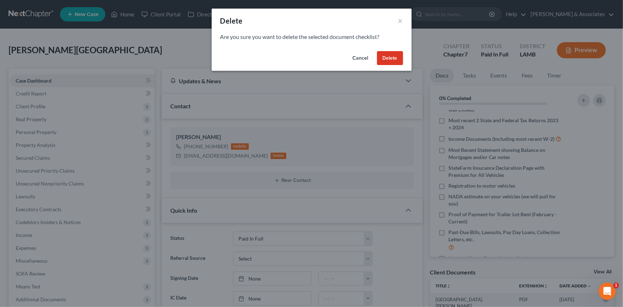
click at [388, 56] on button "Delete" at bounding box center [390, 58] width 26 height 14
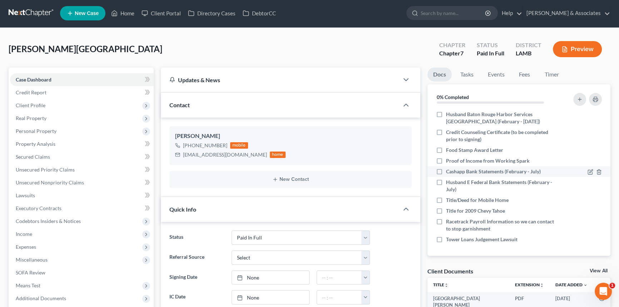
scroll to position [0, 0]
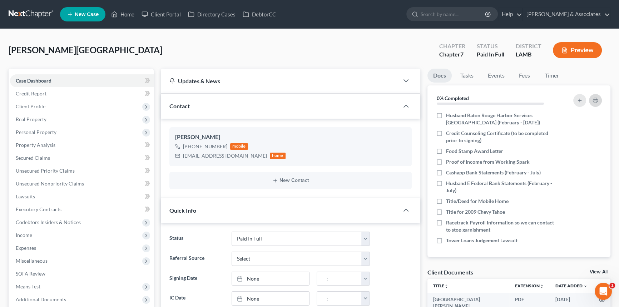
click at [597, 95] on button "button" at bounding box center [595, 100] width 13 height 13
click at [207, 154] on div "lilkodakmommy@yahoo.com" at bounding box center [225, 155] width 84 height 7
copy div "lilkodakmommy@yahoo.com"
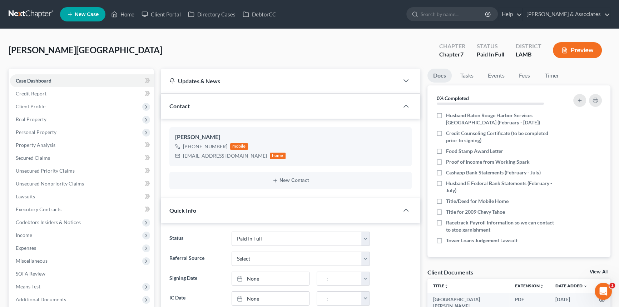
click at [512, 73] on ul "Docs Tasks Events Fees Timer" at bounding box center [518, 77] width 183 height 17
click at [499, 74] on link "Events" at bounding box center [496, 76] width 28 height 14
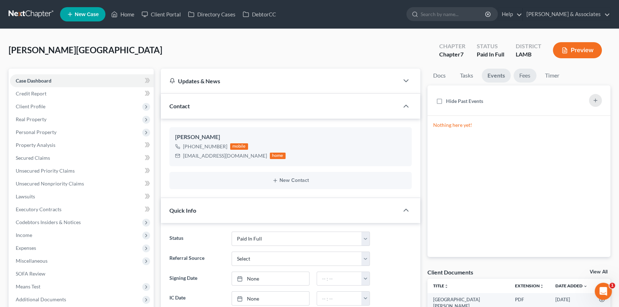
click at [519, 73] on link "Fees" at bounding box center [524, 76] width 23 height 14
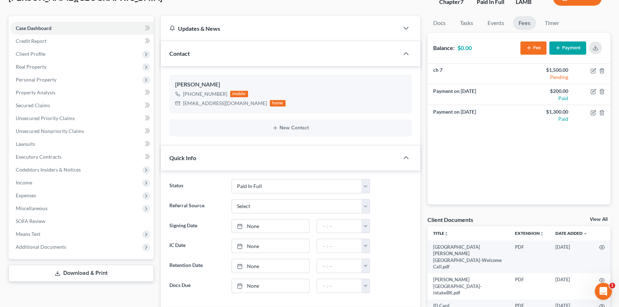
scroll to position [130, 0]
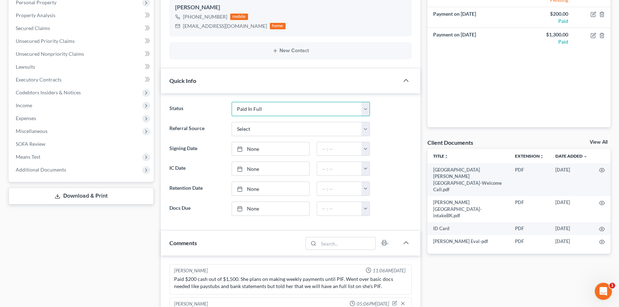
click at [261, 111] on select "Amended Plan Needed Awaiting Income Closed Confirmed Discharged Dismissed Docs …" at bounding box center [300, 109] width 138 height 14
select select "6"
click at [231, 102] on select "Amended Plan Needed Awaiting Income Closed Confirmed Discharged Dismissed Docs …" at bounding box center [300, 109] width 138 height 14
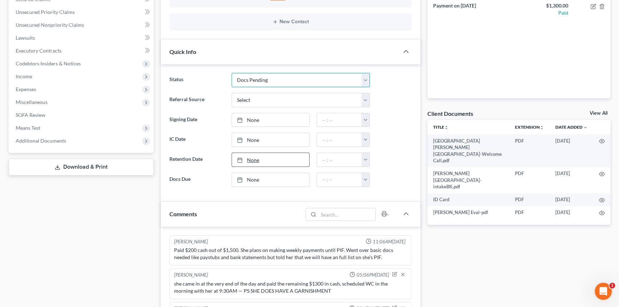
scroll to position [227, 0]
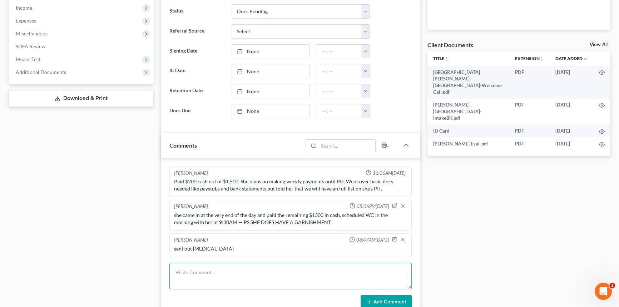
click at [194, 272] on textarea at bounding box center [290, 276] width 242 height 26
type textarea "completed WC, sent her next steps email and portal link...still waiting on sign…"
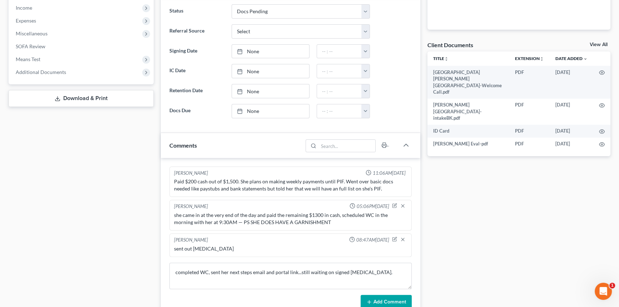
click at [370, 295] on button "Add Comment" at bounding box center [385, 302] width 51 height 15
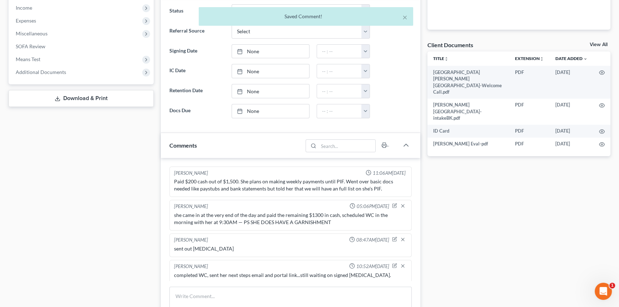
scroll to position [2, 0]
click at [254, 50] on link "None" at bounding box center [270, 52] width 77 height 14
type input "8/15/2025"
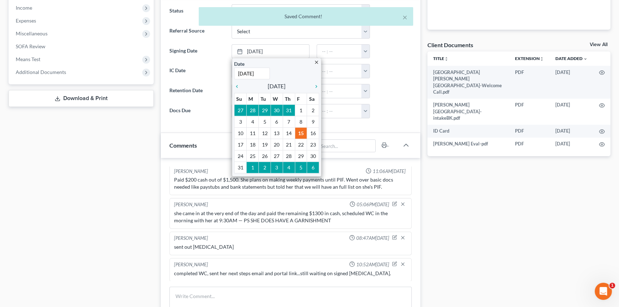
click at [383, 60] on ng-include "Status Amended Plan Needed Awaiting Income Closed Confirmed Discharged Dismisse…" at bounding box center [290, 61] width 242 height 114
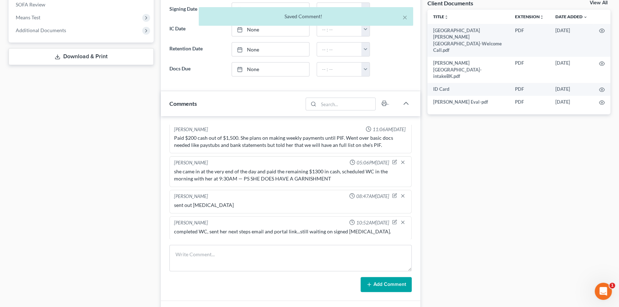
scroll to position [325, 0]
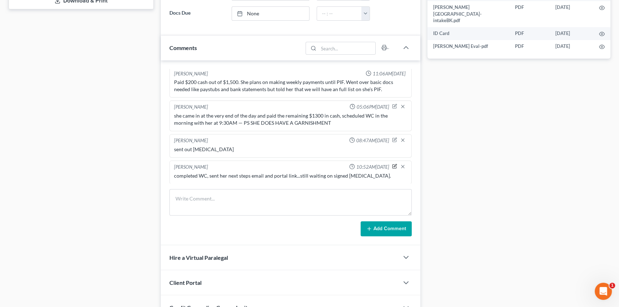
click at [393, 165] on icon "button" at bounding box center [394, 165] width 3 height 3
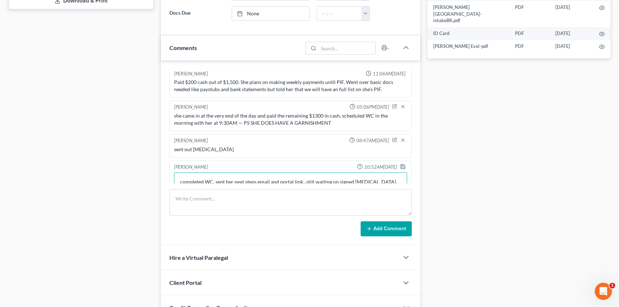
click at [380, 180] on textarea "completed WC, sent her next steps email and portal link...still waiting on sign…" at bounding box center [290, 185] width 233 height 26
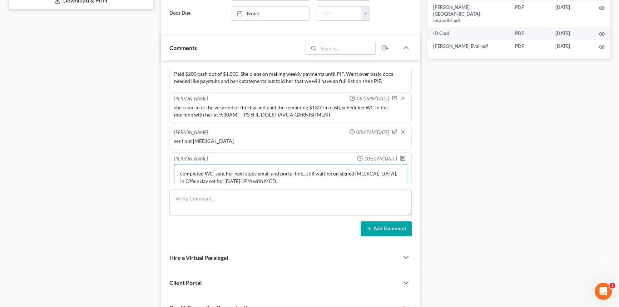
type textarea "completed WC, sent her next steps email and portal link...still waiting on sign…"
click at [400, 160] on div at bounding box center [404, 158] width 9 height 7
click at [400, 156] on icon "button" at bounding box center [402, 158] width 4 height 4
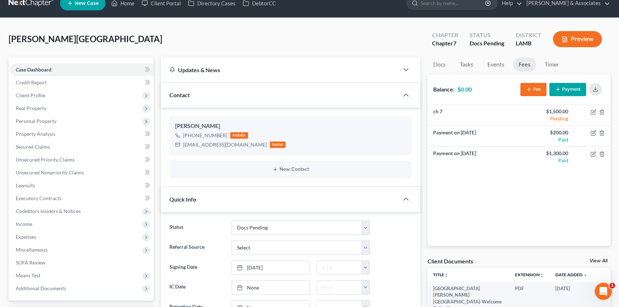
scroll to position [0, 0]
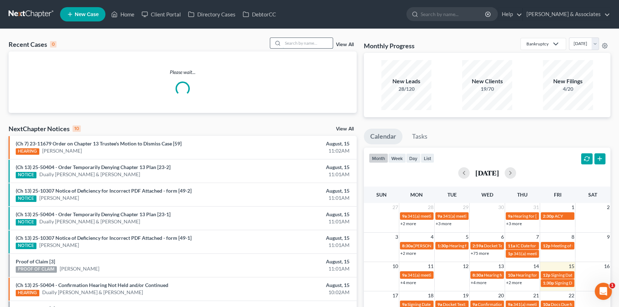
click at [296, 41] on input "search" at bounding box center [308, 43] width 50 height 10
click at [240, 34] on div "Recent Cases 0 View All Please wait... NextChapter Notices 10 View All (Ch 7) 2…" at bounding box center [309, 214] width 619 height 371
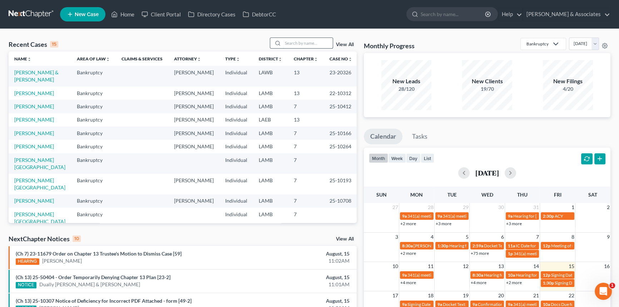
drag, startPoint x: 312, startPoint y: 48, endPoint x: 313, endPoint y: 43, distance: 5.5
click at [312, 48] on div at bounding box center [302, 43] width 64 height 11
click at [313, 43] on input "search" at bounding box center [308, 43] width 50 height 10
type input "young"
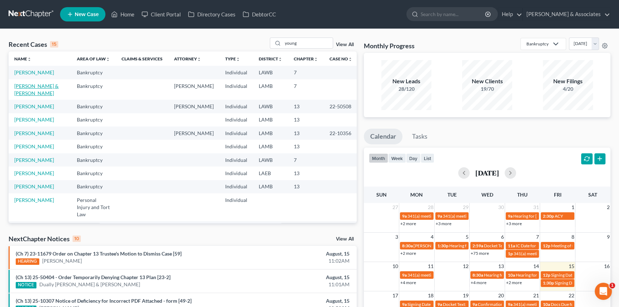
click at [32, 85] on link "[PERSON_NAME] & [PERSON_NAME]" at bounding box center [36, 89] width 44 height 13
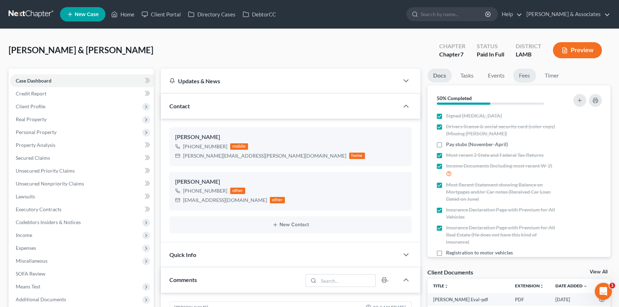
click at [520, 74] on link "Fees" at bounding box center [524, 76] width 23 height 14
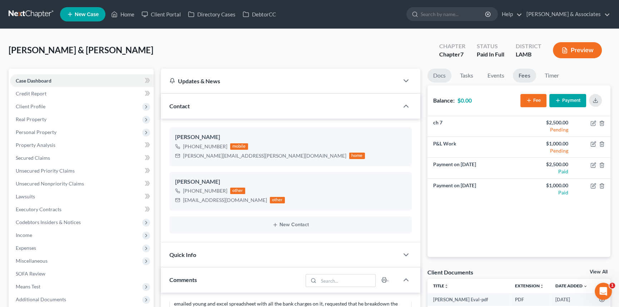
click at [433, 78] on link "Docs" at bounding box center [439, 76] width 24 height 14
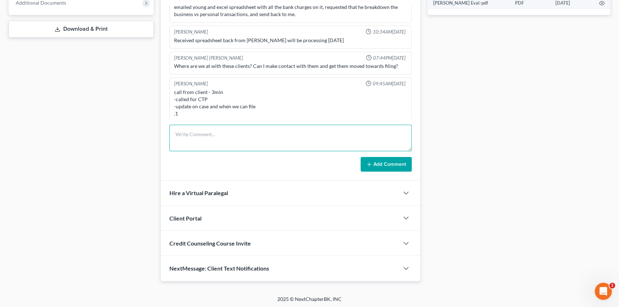
click at [190, 148] on textarea at bounding box center [290, 138] width 242 height 26
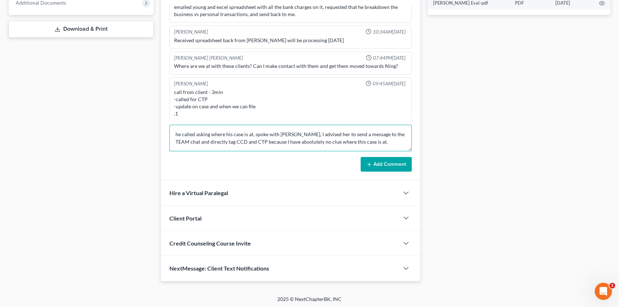
type textarea "he called asking where his case is at, spoke with [PERSON_NAME], I advised her …"
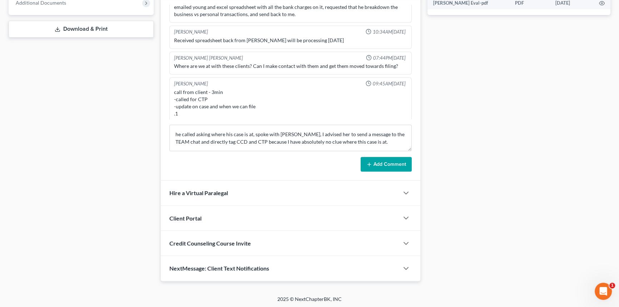
click at [397, 160] on button "Add Comment" at bounding box center [385, 164] width 51 height 15
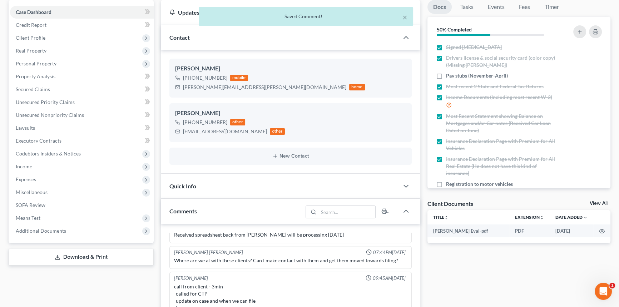
scroll to position [0, 0]
